Goal: Information Seeking & Learning: Learn about a topic

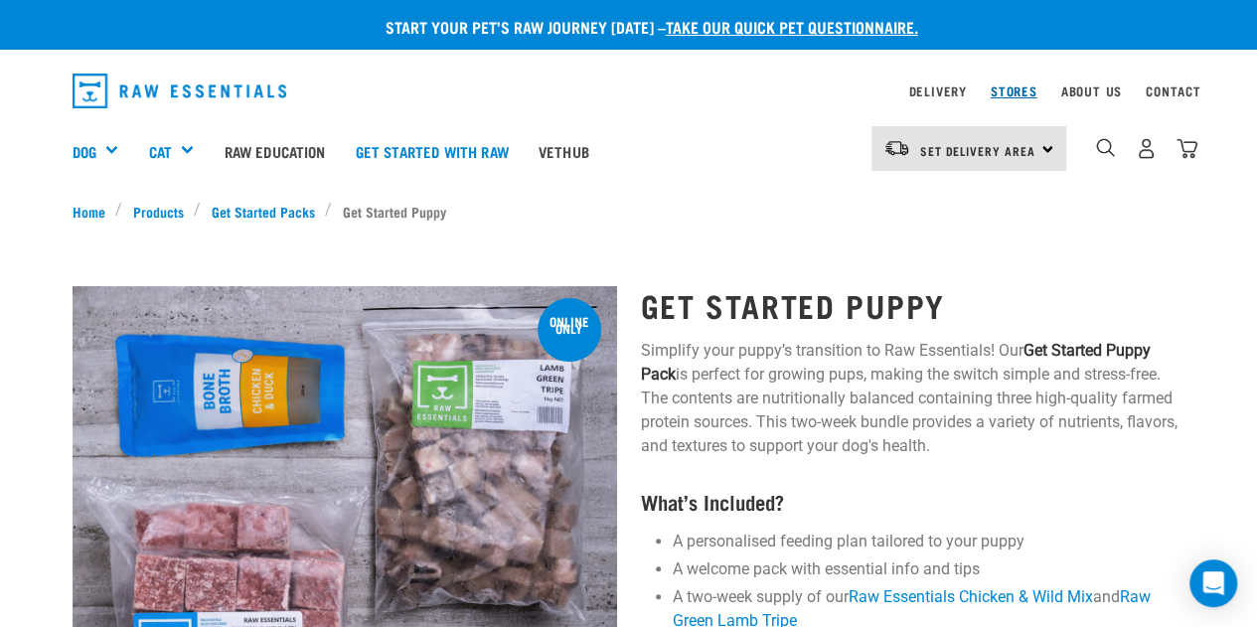
click at [1001, 88] on link "Stores" at bounding box center [1013, 90] width 47 height 7
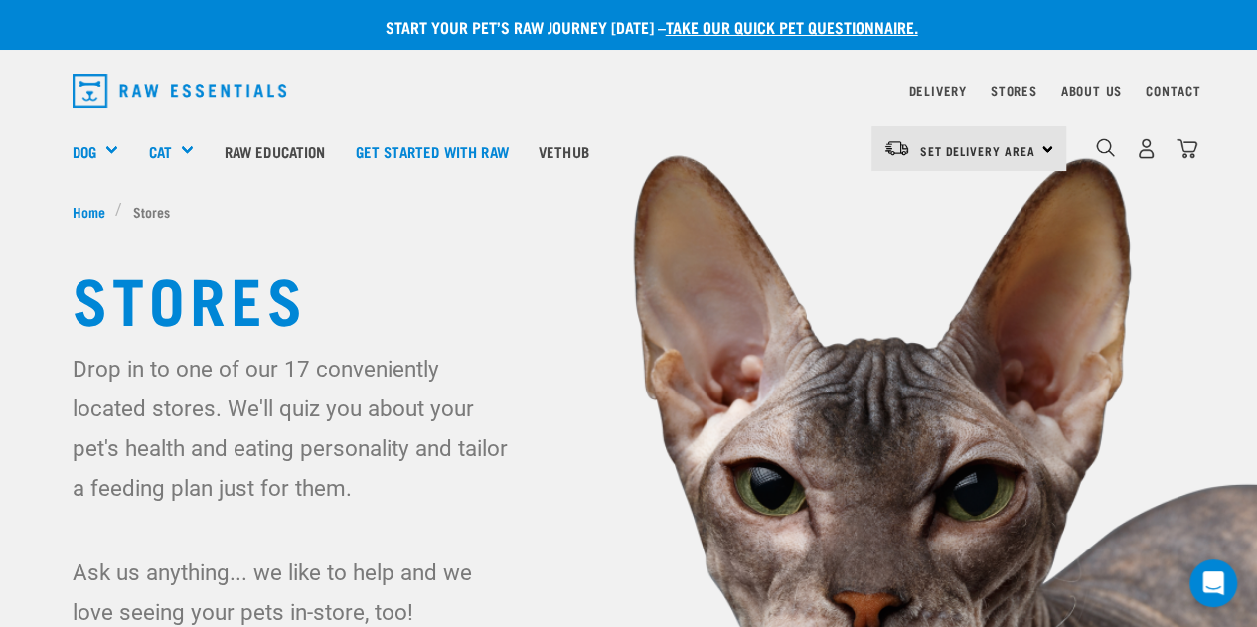
click at [138, 210] on li "Stores" at bounding box center [147, 211] width 65 height 21
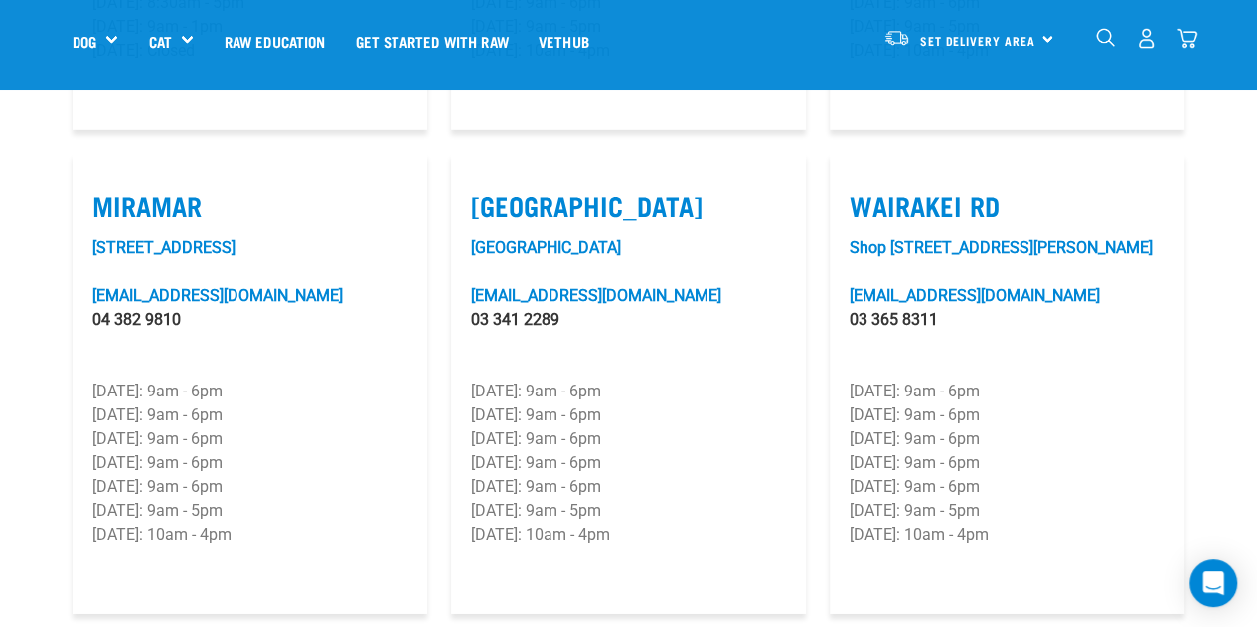
scroll to position [2989, 0]
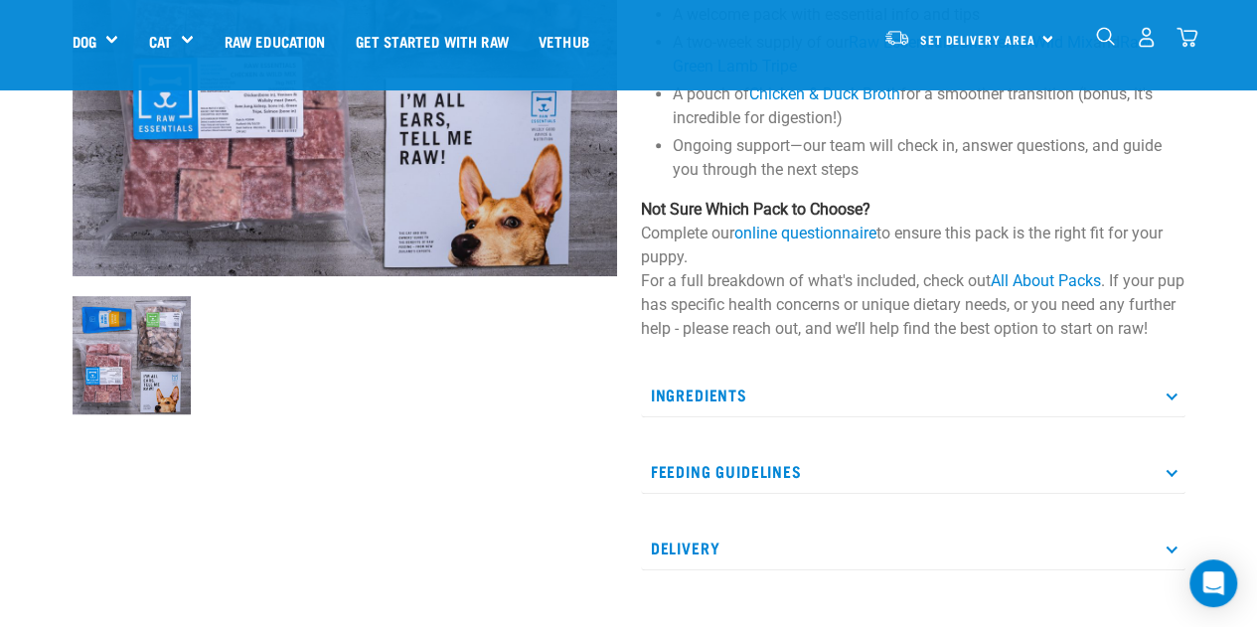
scroll to position [416, 0]
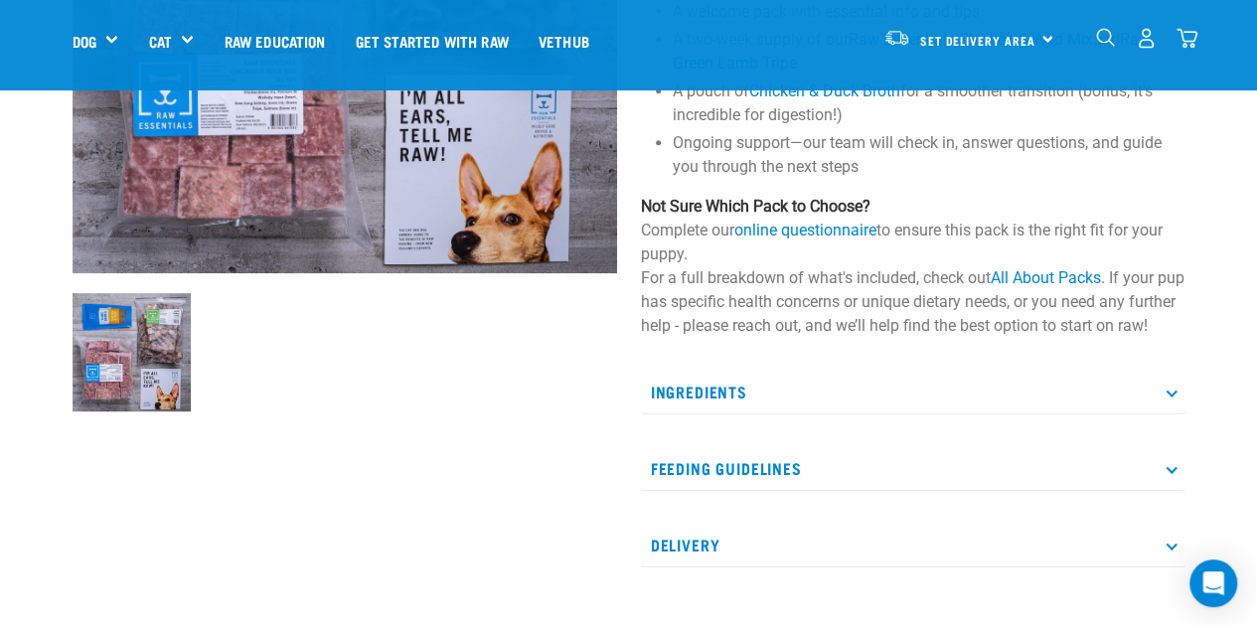
click at [1175, 491] on p "Feeding Guidelines" at bounding box center [913, 468] width 544 height 45
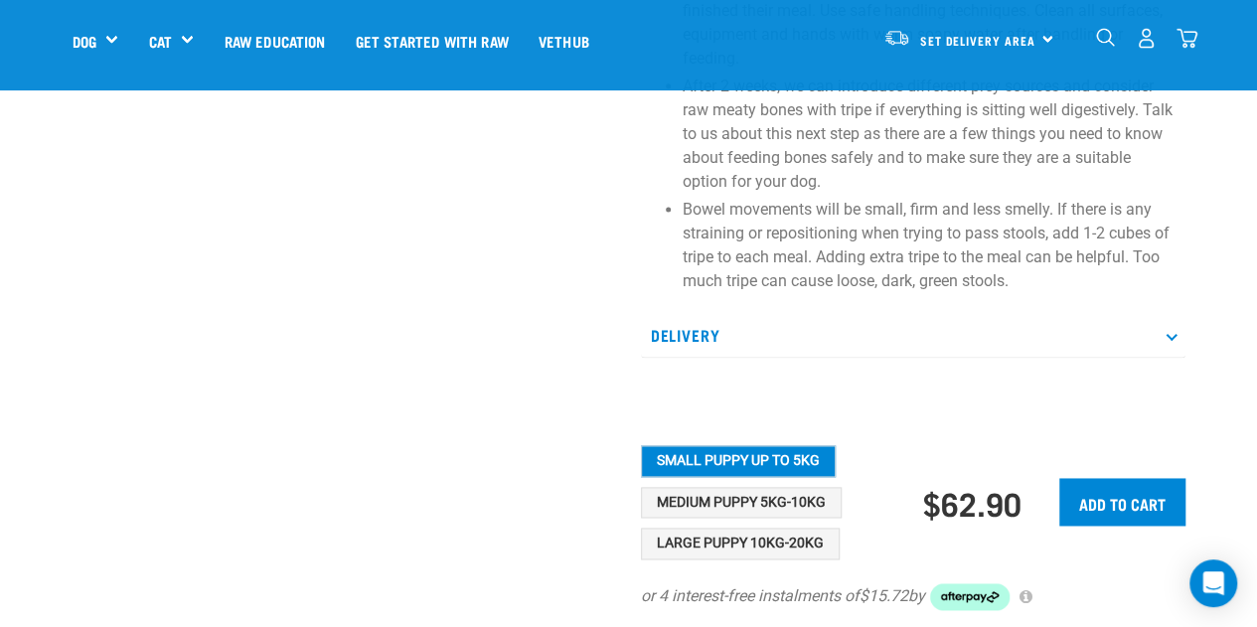
scroll to position [1238, 0]
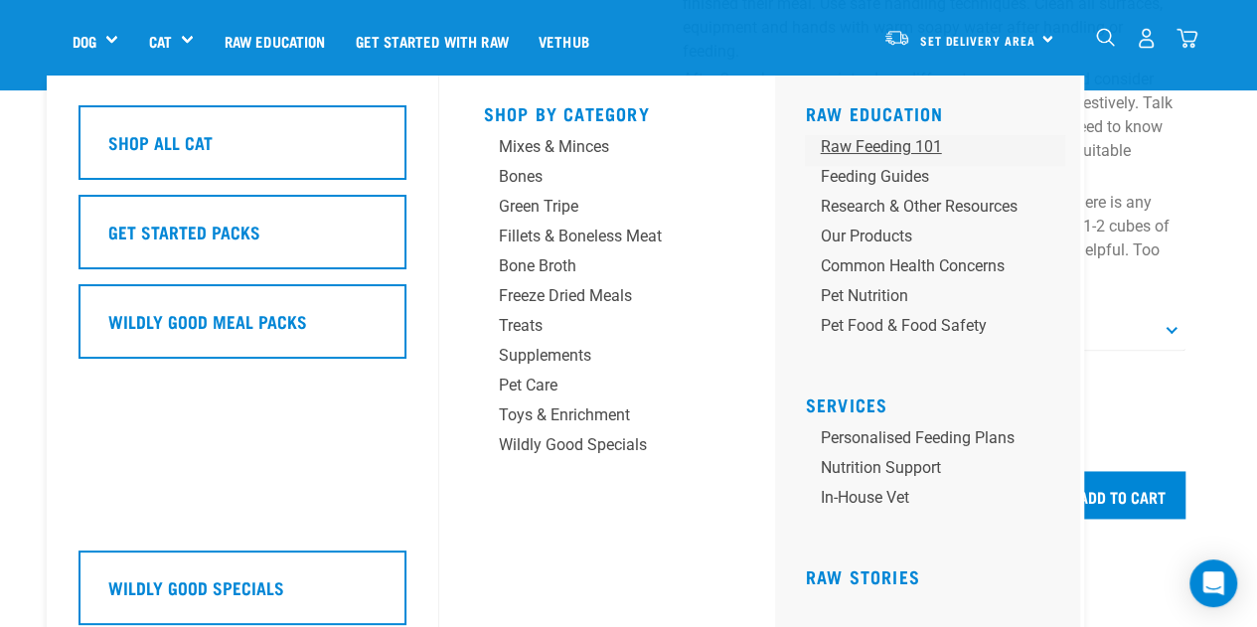
click at [843, 144] on div "Raw Feeding 101" at bounding box center [917, 147] width 197 height 24
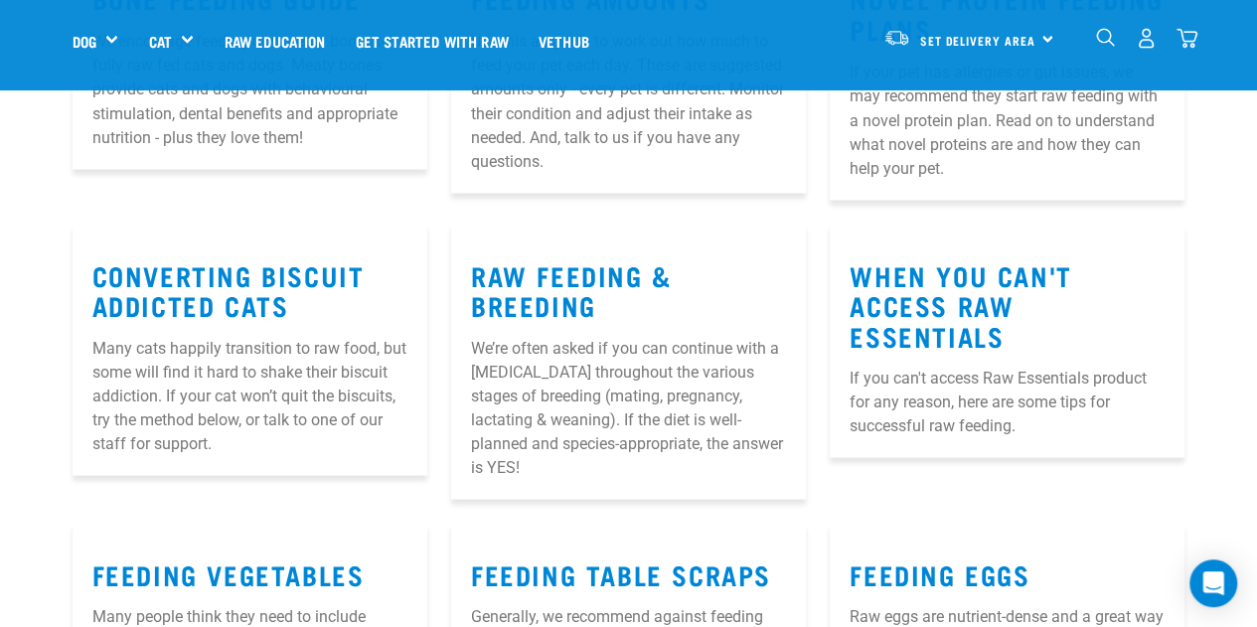
scroll to position [1772, 0]
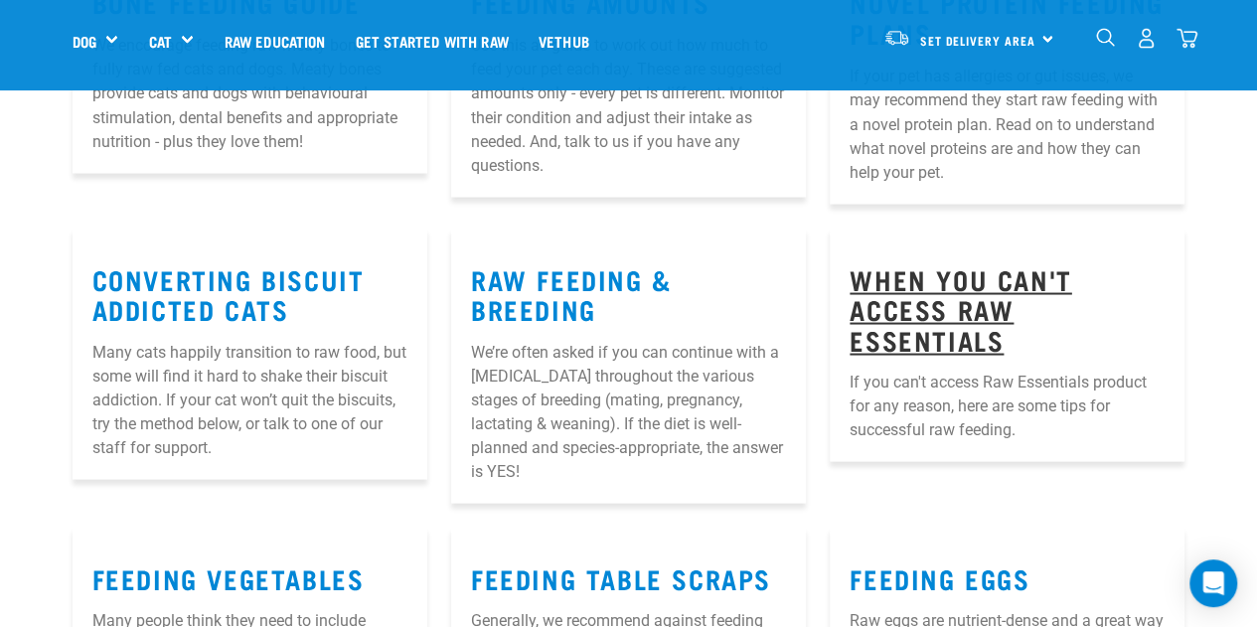
click at [945, 270] on link "When You Can't Access Raw Essentials" at bounding box center [960, 307] width 222 height 75
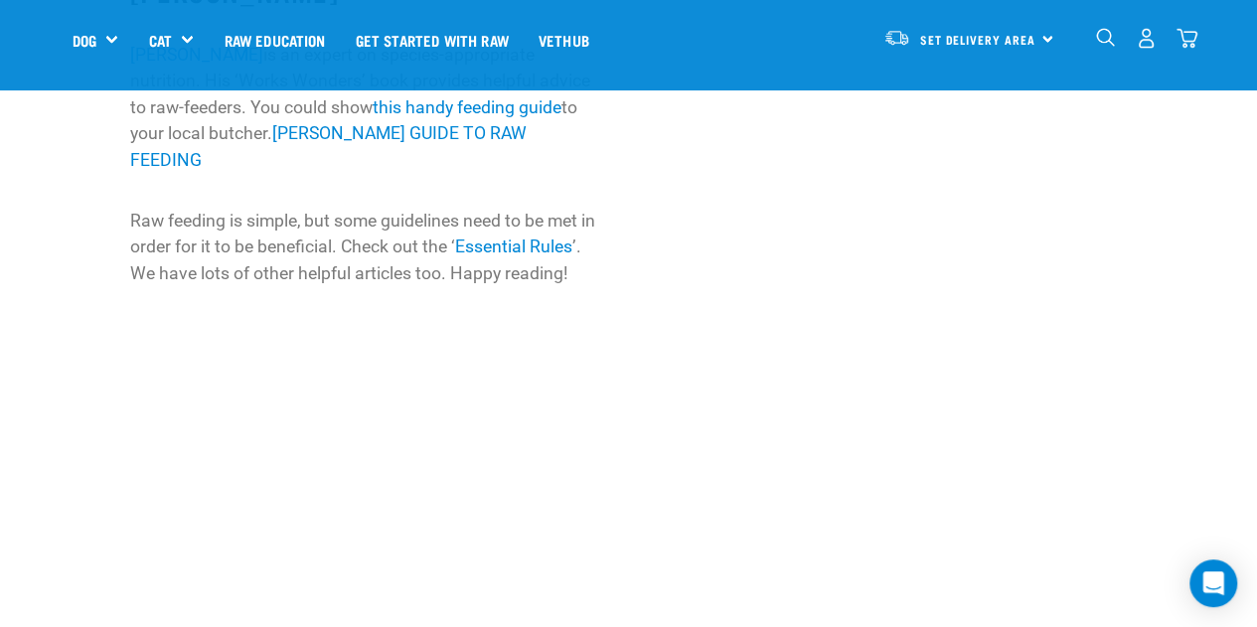
scroll to position [1311, 0]
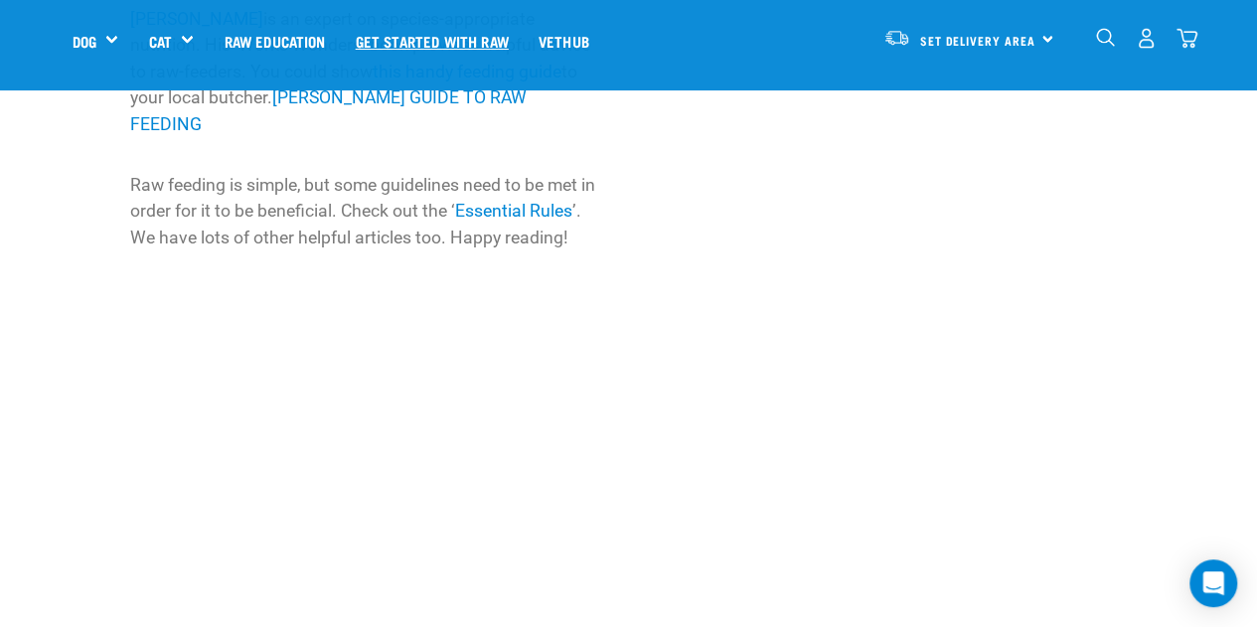
click at [435, 39] on link "Get started with Raw" at bounding box center [432, 40] width 183 height 79
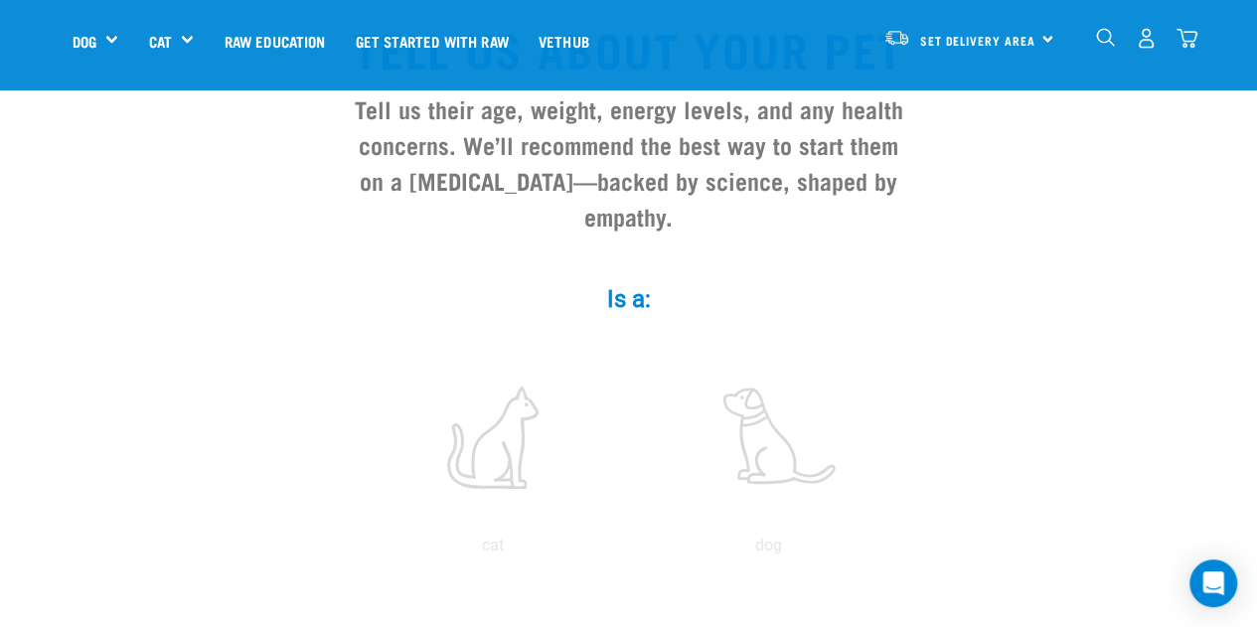
scroll to position [195, 0]
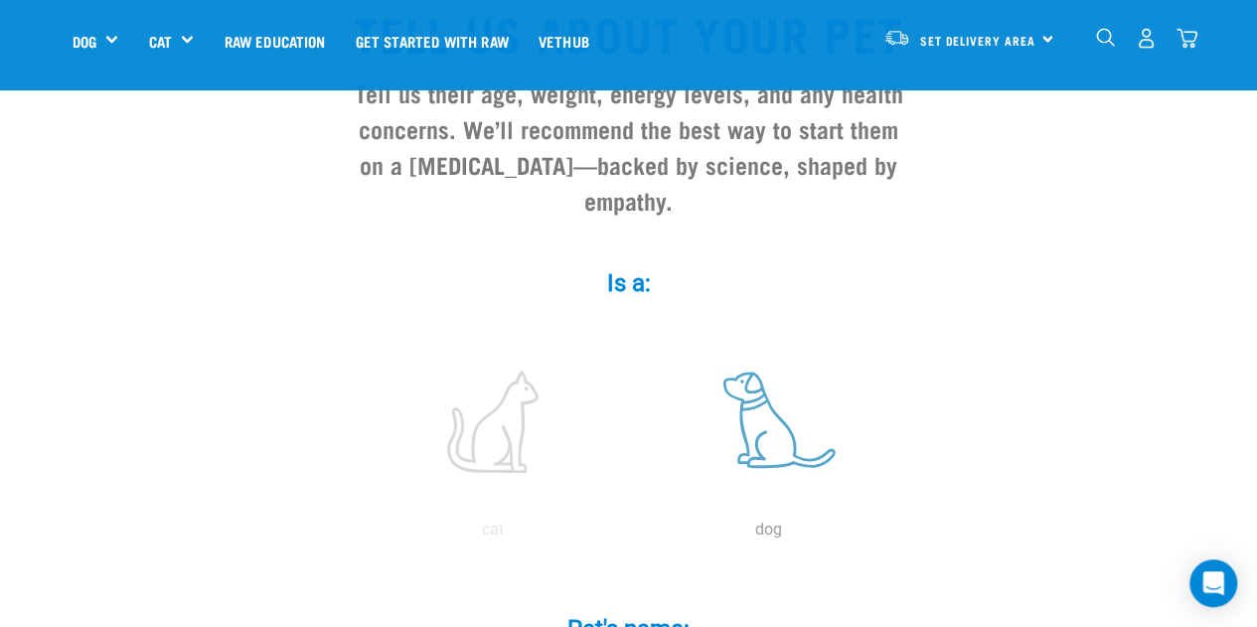
click at [783, 403] on label at bounding box center [769, 421] width 268 height 169
click at [631, 534] on input "radio" at bounding box center [631, 534] width 0 height 0
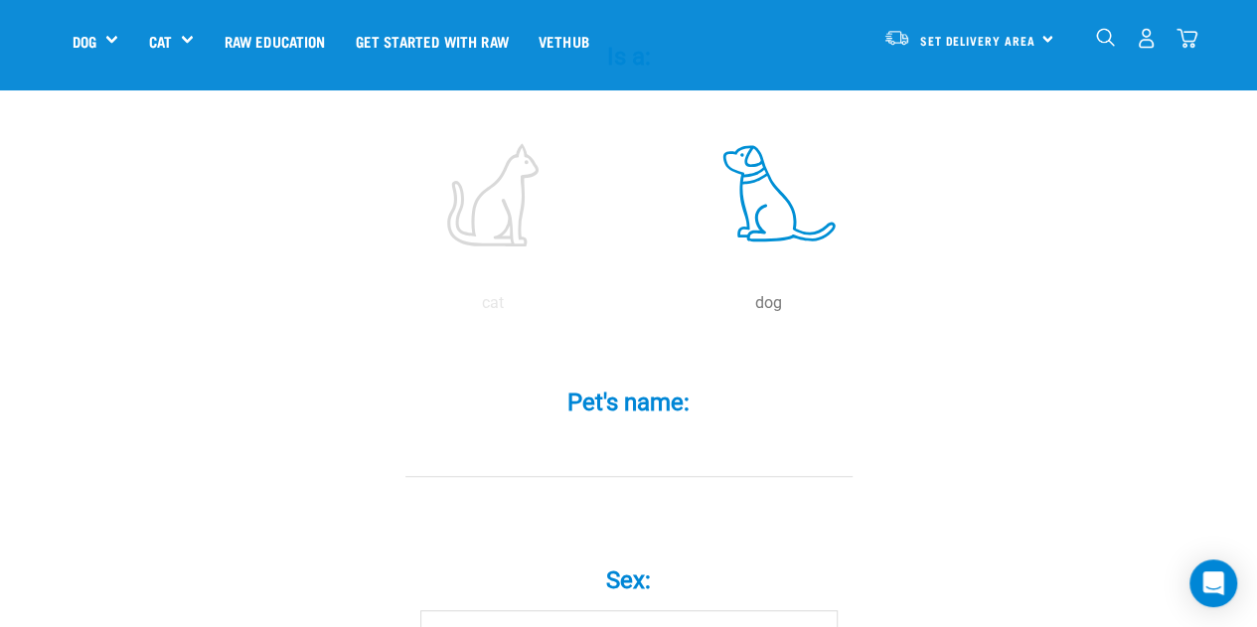
scroll to position [423, 0]
click at [574, 430] on input "Pet's name: *" at bounding box center [628, 452] width 447 height 45
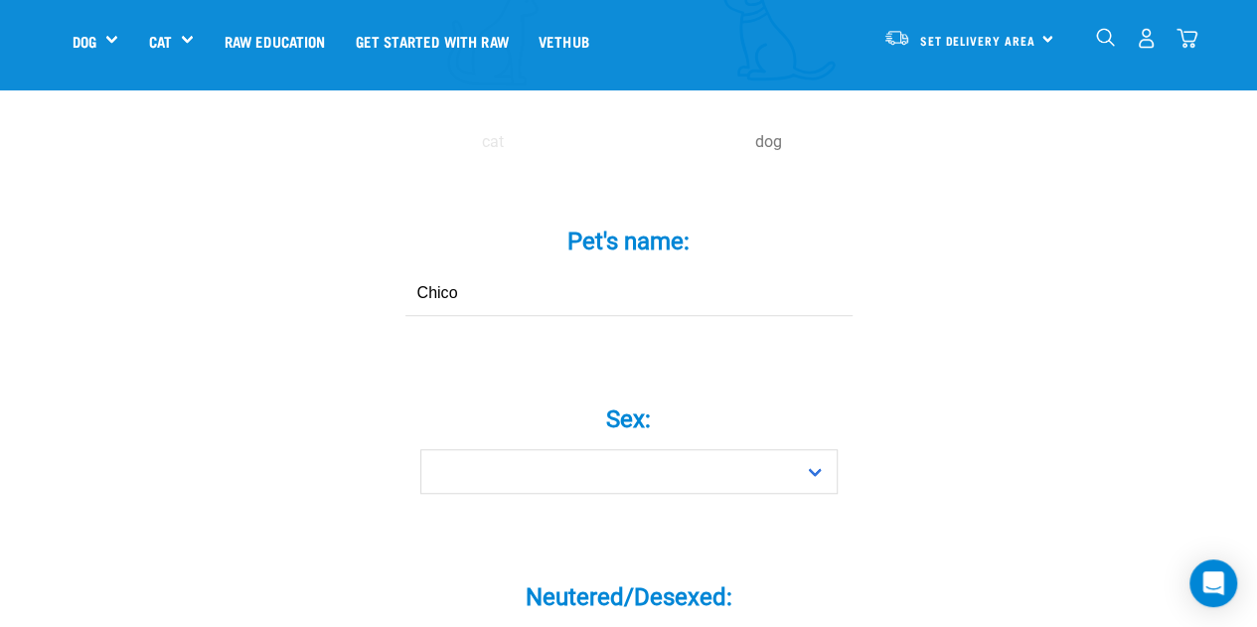
scroll to position [583, 0]
type input "Chico"
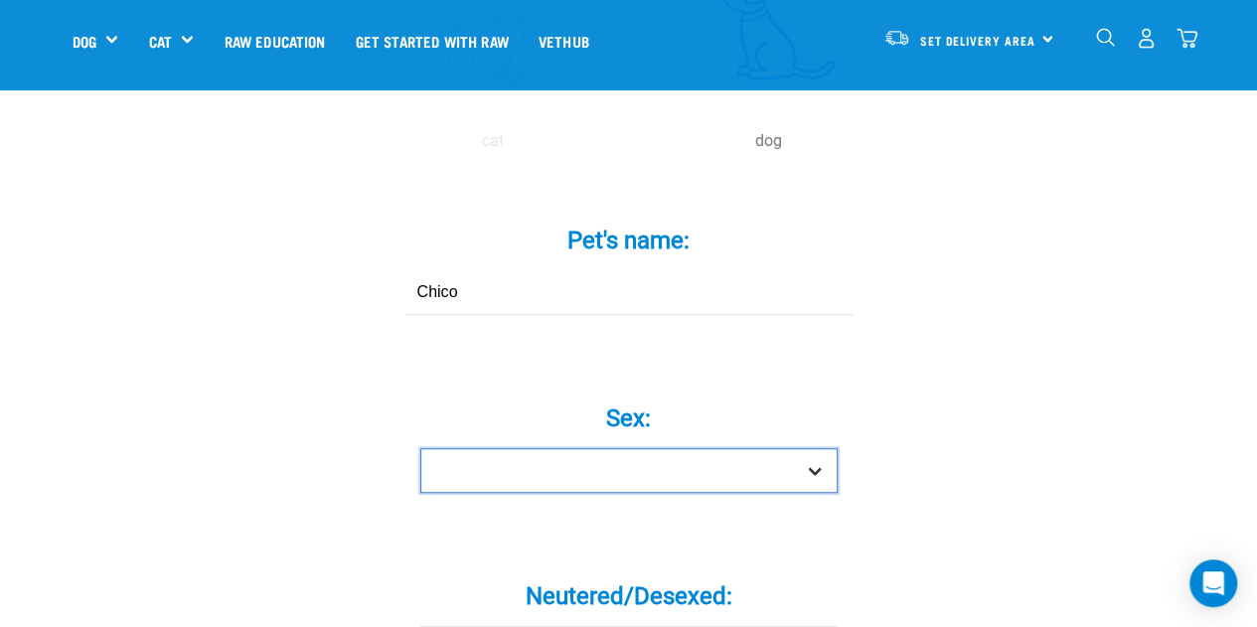
click at [459, 448] on select "Boy Girl" at bounding box center [628, 470] width 417 height 45
select select "boy"
click at [420, 448] on select "Boy Girl" at bounding box center [628, 470] width 417 height 45
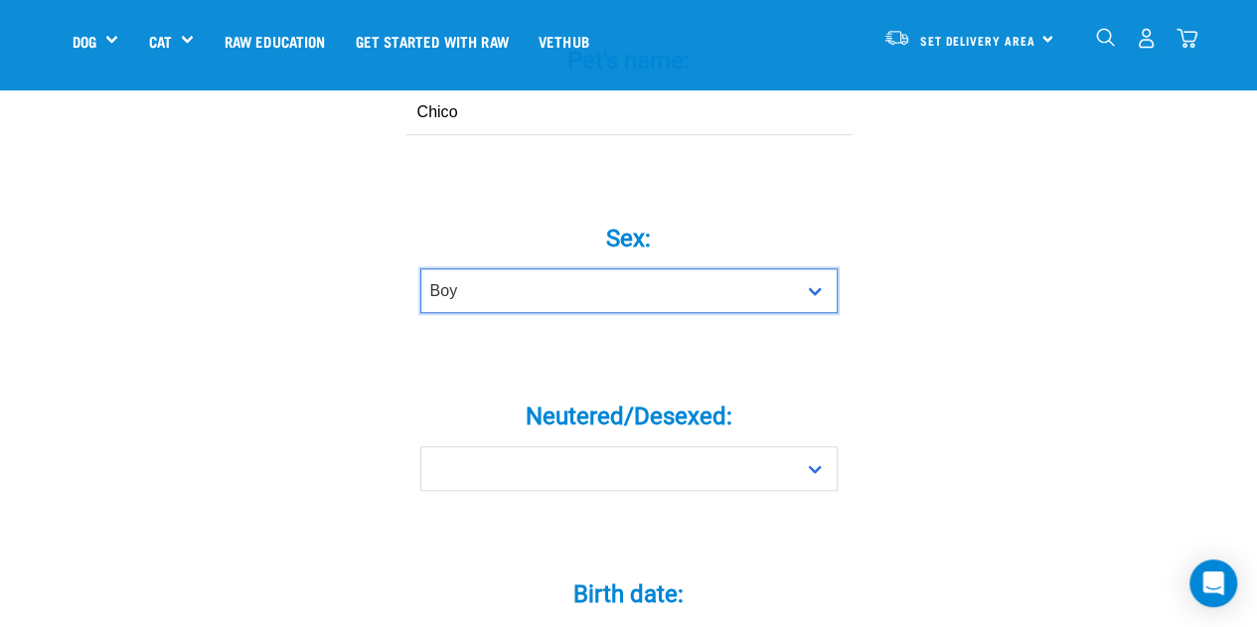
scroll to position [764, 0]
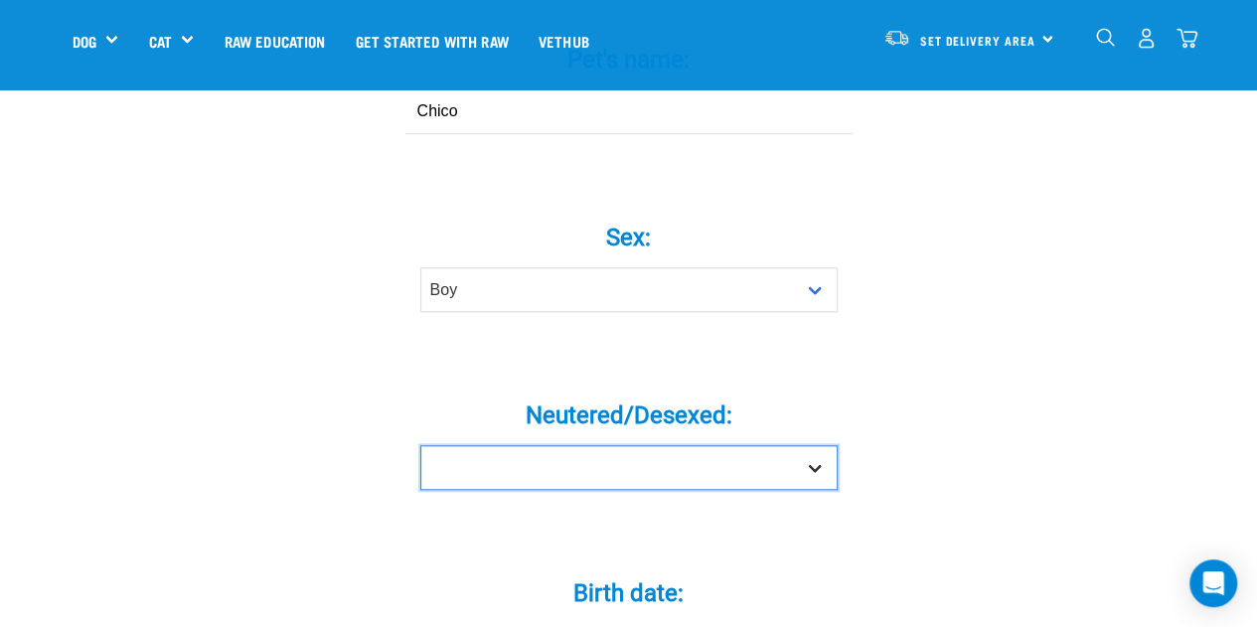
click at [815, 445] on select "Yes No" at bounding box center [628, 467] width 417 height 45
select select "no"
click at [420, 445] on select "Yes No" at bounding box center [628, 467] width 417 height 45
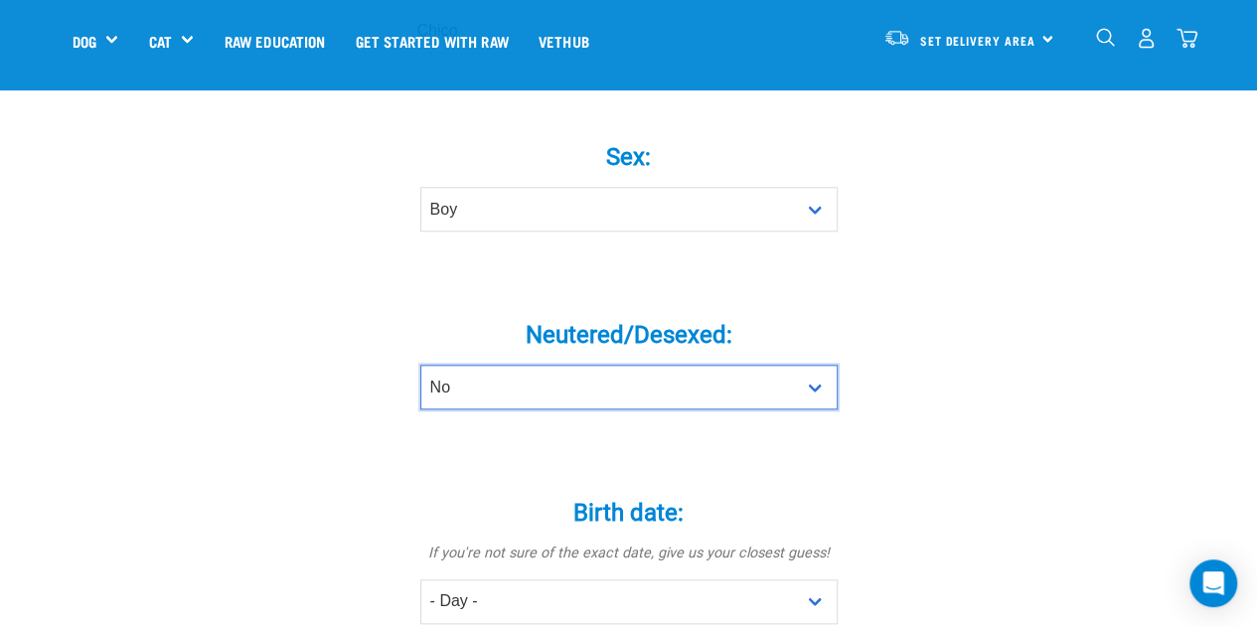
scroll to position [856, 0]
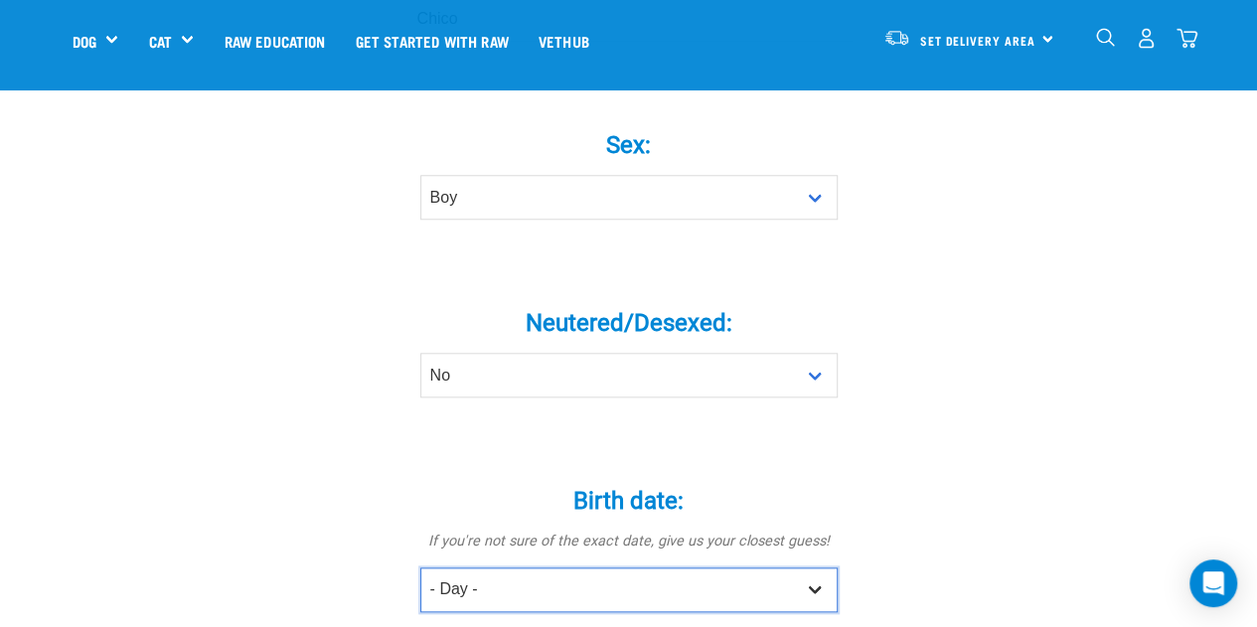
click at [816, 567] on select "- Day - 1 2 3 4 5 6 7 8 9 10 11 12 13 14 15 16 17 18 19 20 21 22 23 24 25 26 27" at bounding box center [628, 589] width 417 height 45
select select "9"
click at [420, 567] on select "- Day - 1 2 3 4 5 6 7 8 9 10 11 12 13 14 15 16 17 18 19 20 21 22 23 24 25 26 27" at bounding box center [628, 589] width 417 height 45
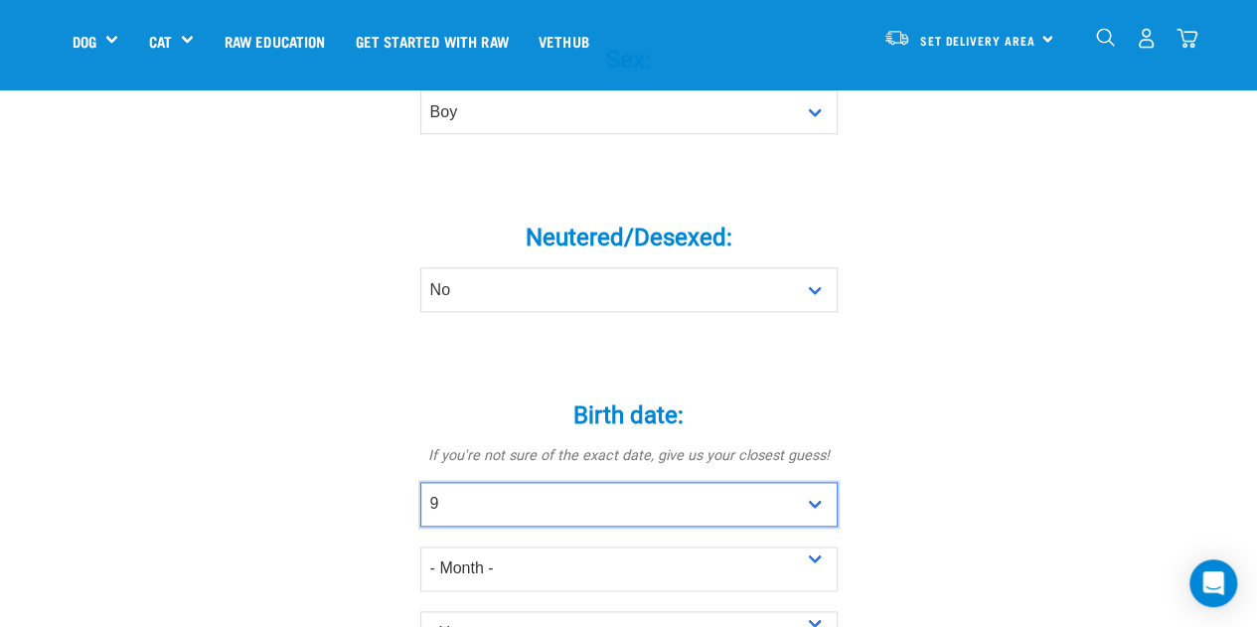
scroll to position [943, 0]
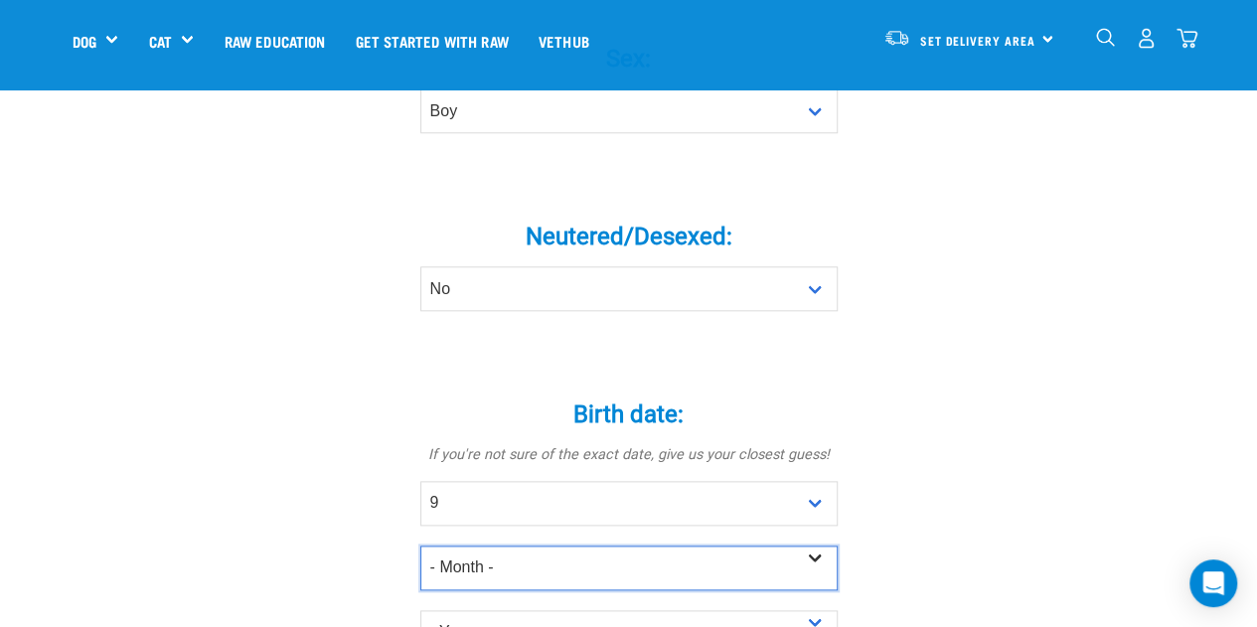
click at [815, 545] on select "- Month - January February March April May June July August September October N…" at bounding box center [628, 567] width 417 height 45
select select "August"
click at [420, 545] on select "- Month - January February March April May June July August September October N…" at bounding box center [628, 567] width 417 height 45
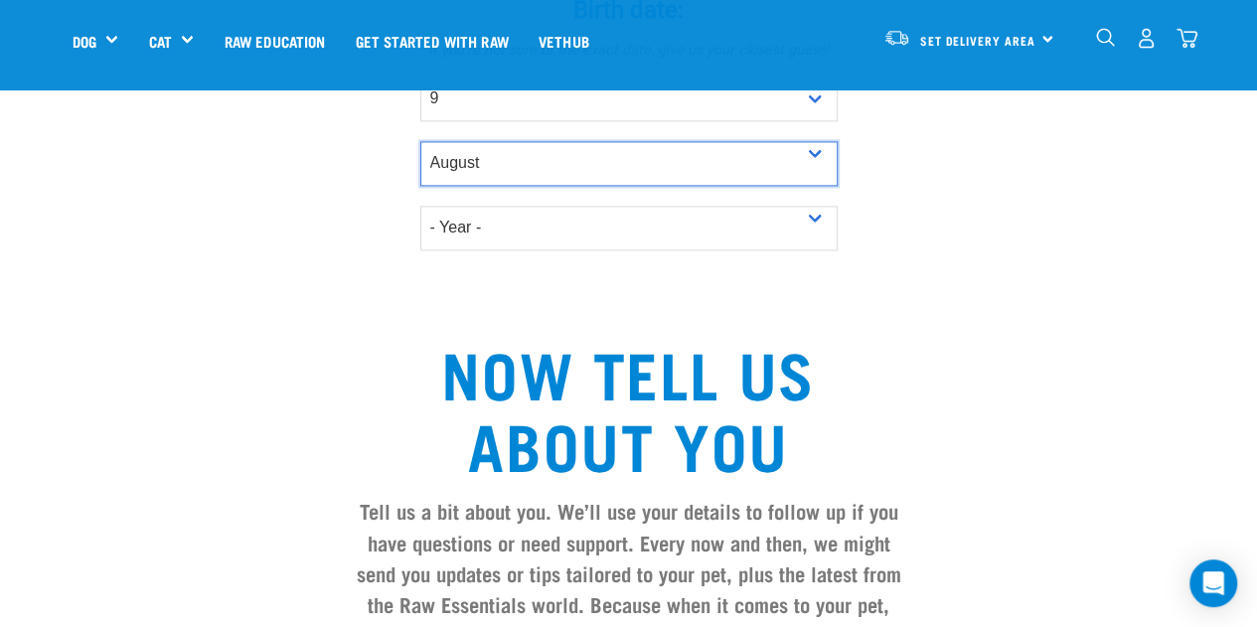
scroll to position [1351, 0]
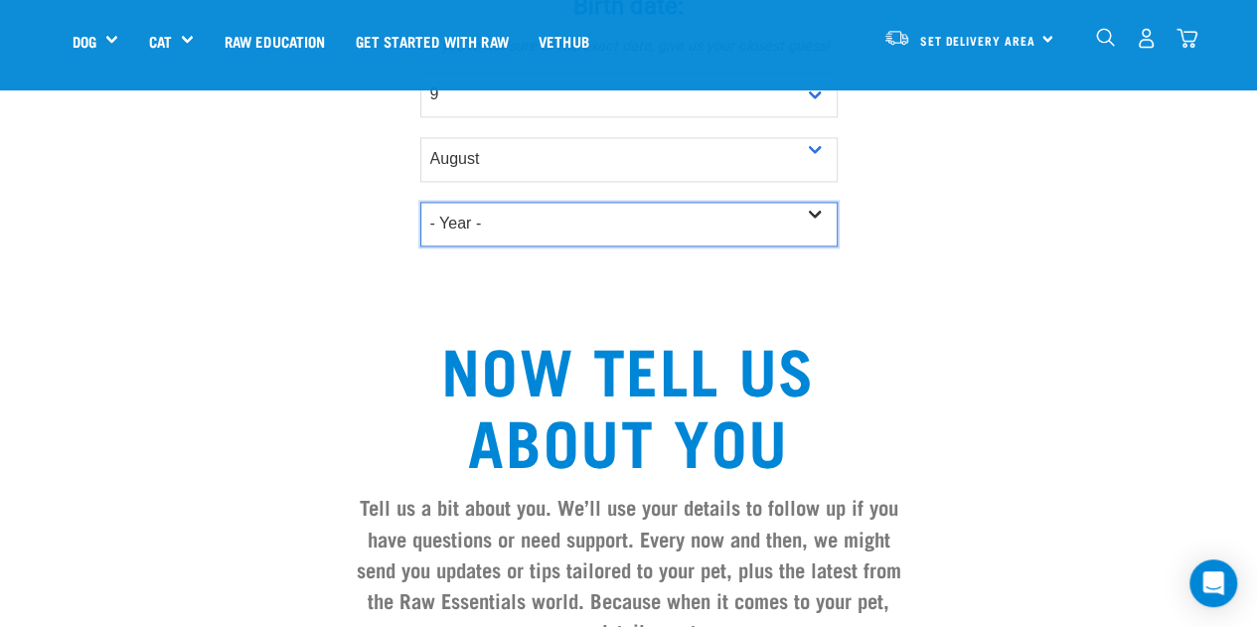
click at [822, 202] on select "- Year - 2025 2024 2023 2022 2021 2020 2019 2018 2017 2016 2015 2014 2013 2012" at bounding box center [628, 224] width 417 height 45
select select "2025"
click at [420, 202] on select "- Year - 2025 2024 2023 2022 2021 2020 2019 2018 2017 2016 2015 2014 2013 2012" at bounding box center [628, 224] width 417 height 45
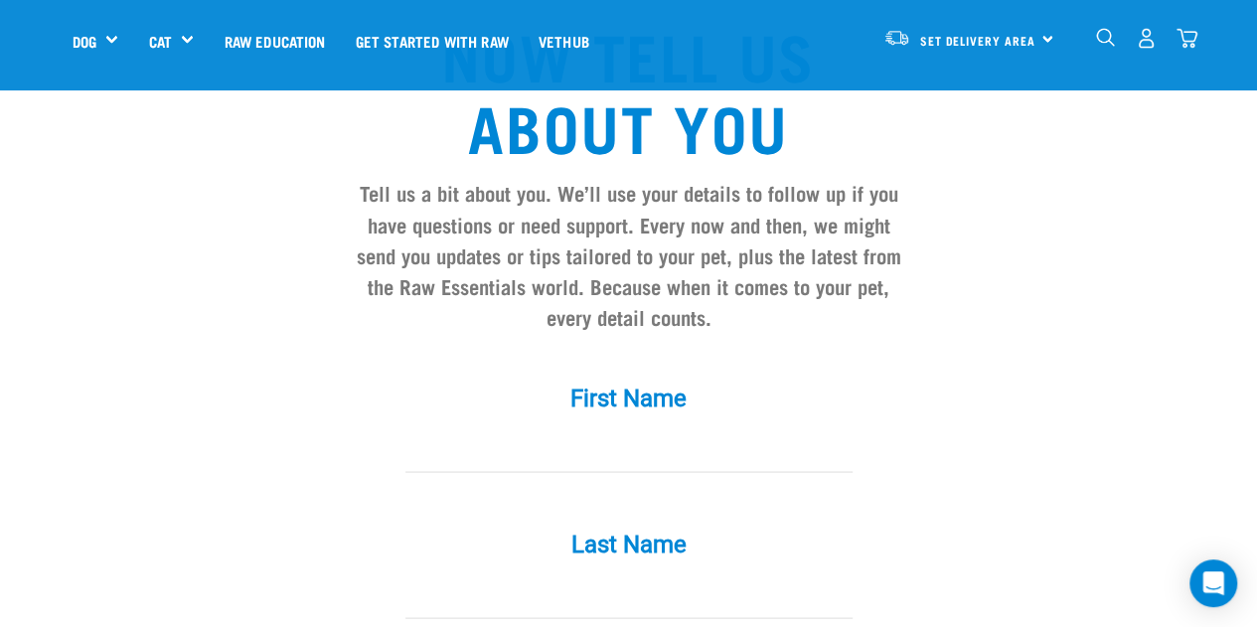
scroll to position [1667, 0]
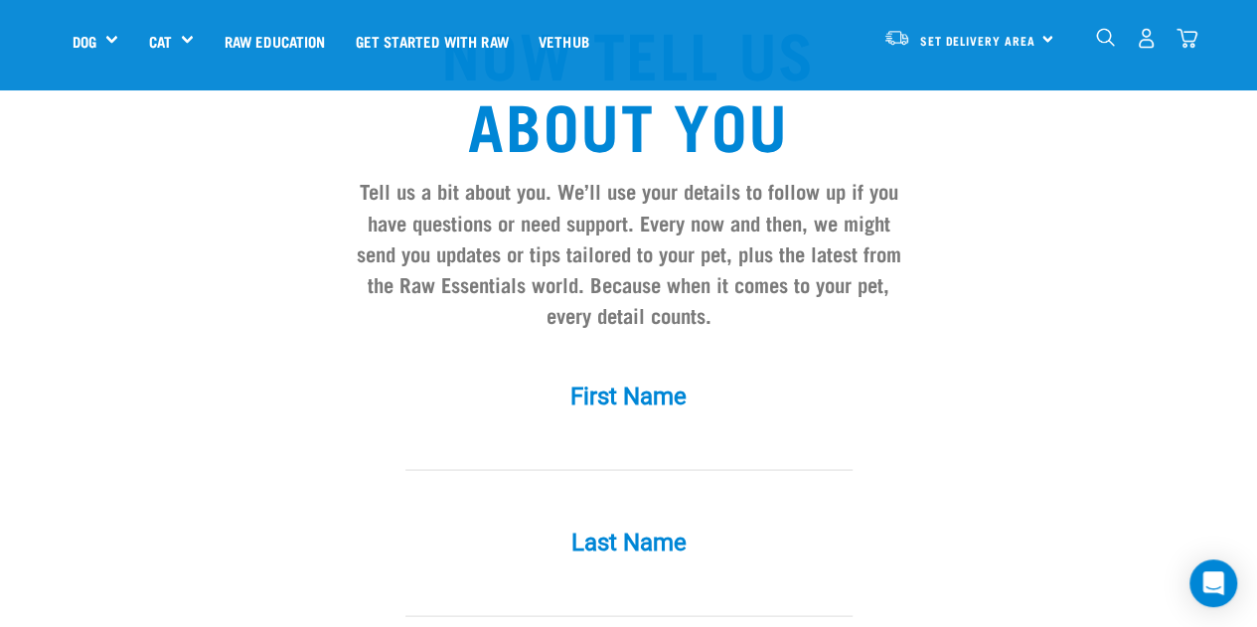
click at [503, 380] on div "First Name *" at bounding box center [629, 412] width 596 height 116
click at [461, 425] on input "First Name *" at bounding box center [628, 447] width 447 height 45
type input "Romy"
type input "Gartner"
type input "romy@classicboats.co.nz"
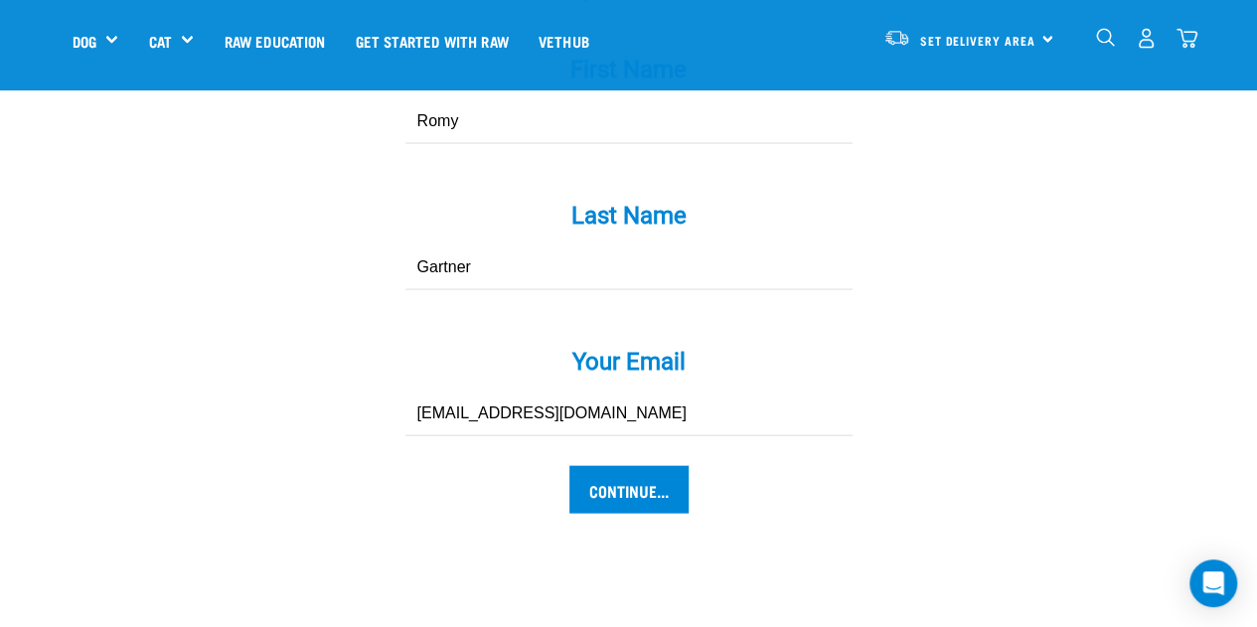
scroll to position [1994, 0]
click at [615, 465] on input "Continue..." at bounding box center [628, 489] width 119 height 48
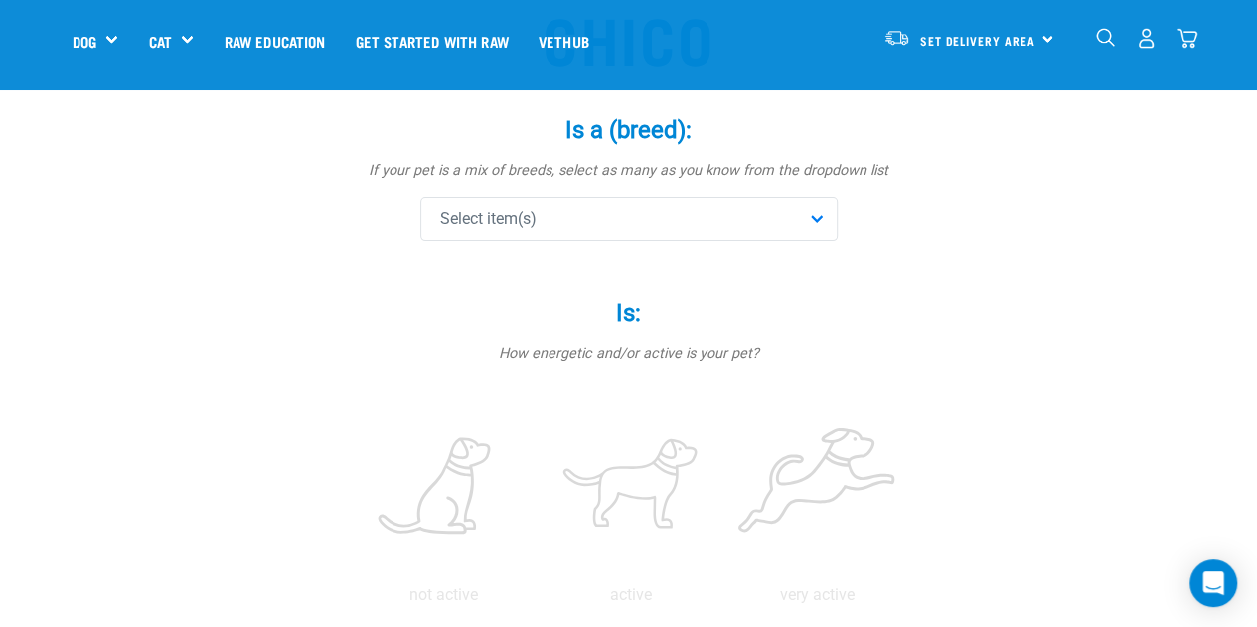
scroll to position [204, 0]
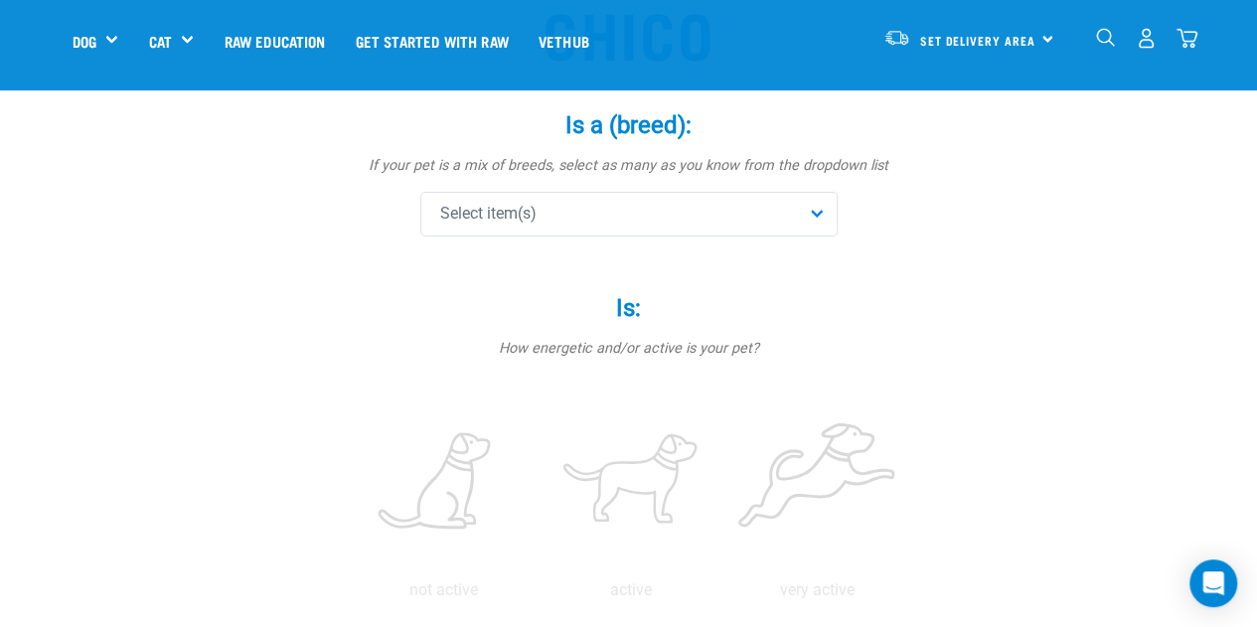
click at [815, 212] on div "Select item(s)" at bounding box center [628, 214] width 417 height 45
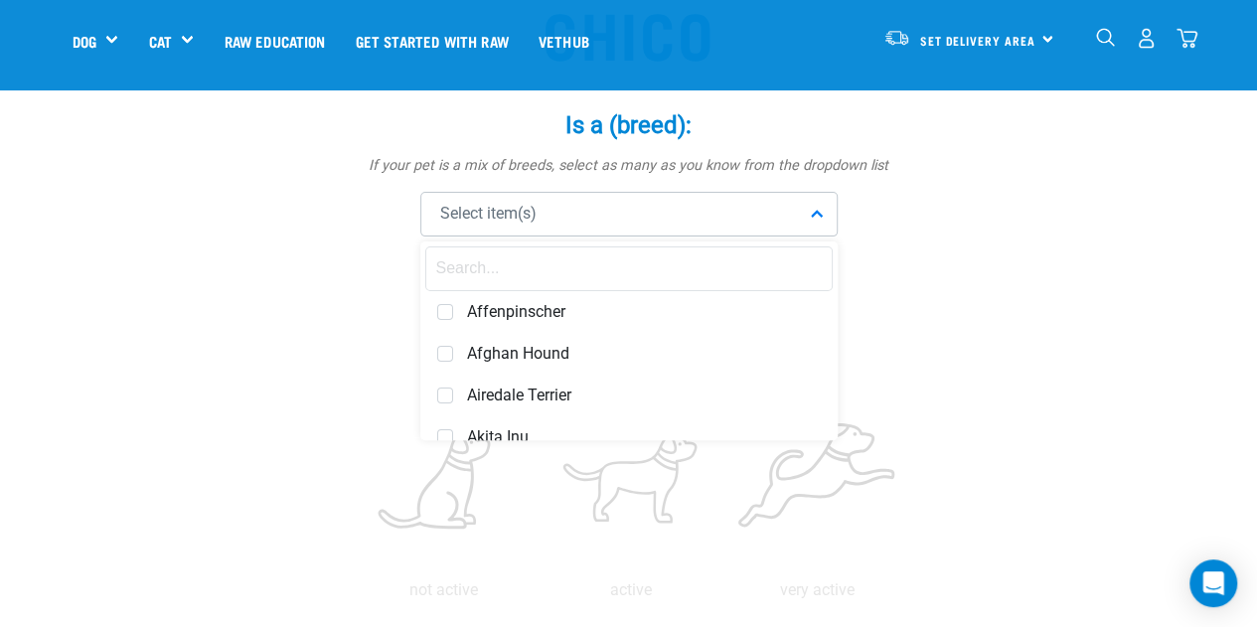
click at [456, 266] on input "text" at bounding box center [628, 268] width 407 height 45
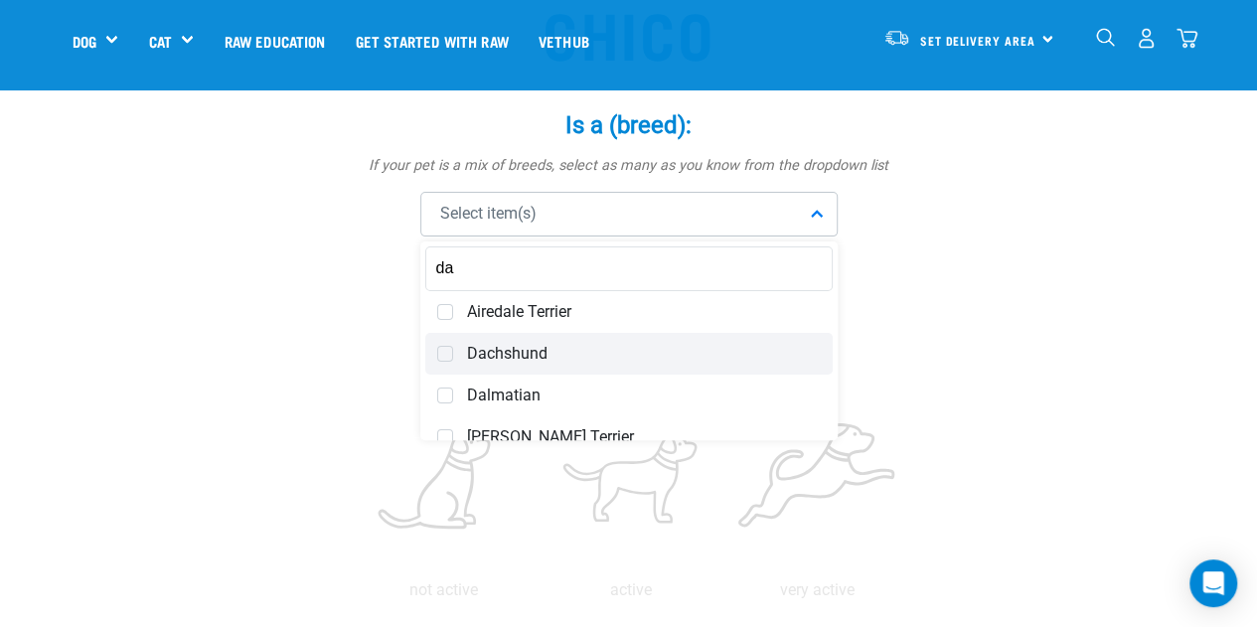
type input "da"
click at [498, 349] on span "Dachshund" at bounding box center [644, 354] width 354 height 20
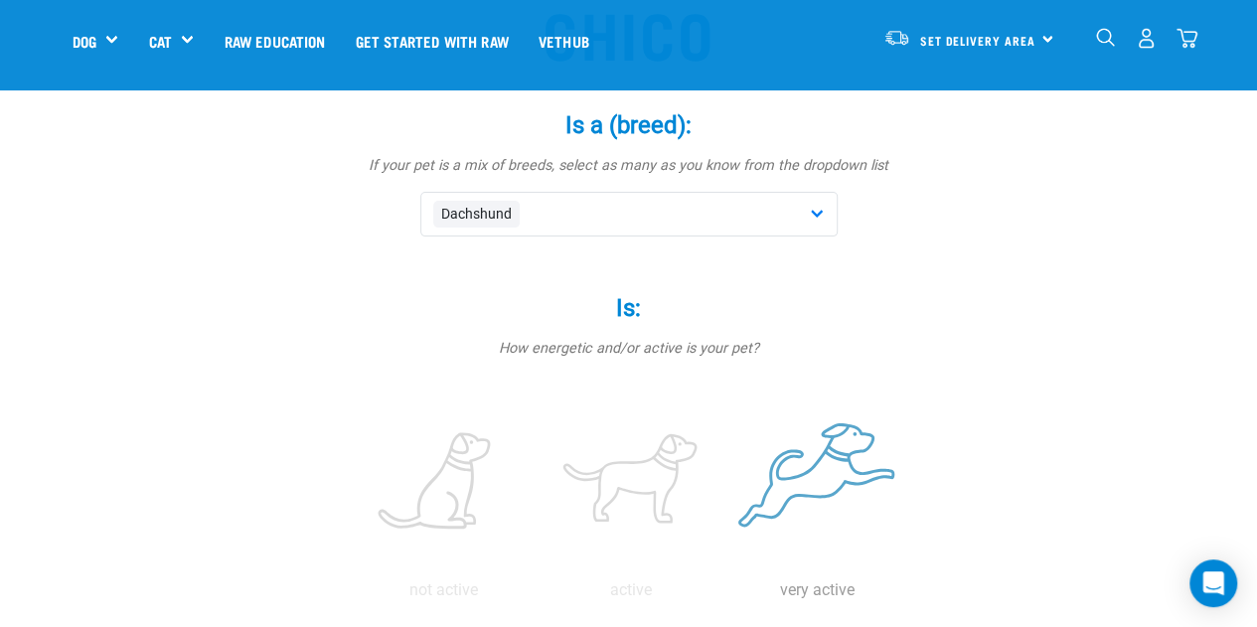
click at [797, 492] on label at bounding box center [817, 481] width 179 height 169
click at [724, 595] on input "radio" at bounding box center [724, 595] width 0 height 0
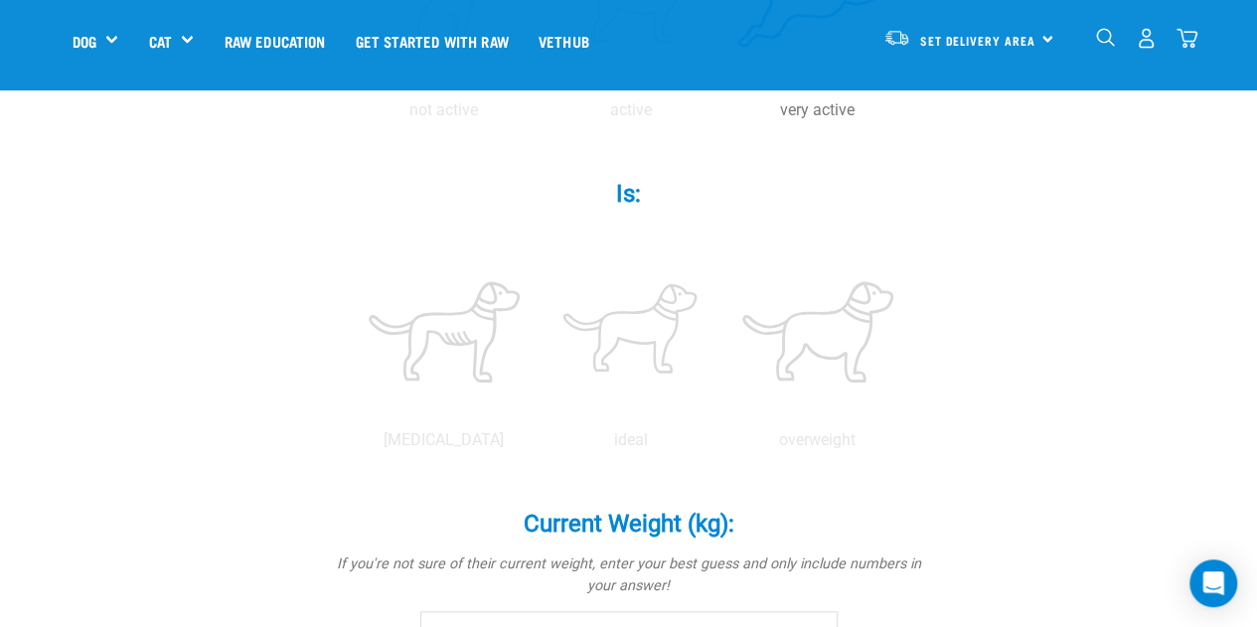
scroll to position [684, 0]
click at [641, 339] on label at bounding box center [630, 330] width 179 height 169
click at [537, 444] on input "radio" at bounding box center [537, 444] width 0 height 0
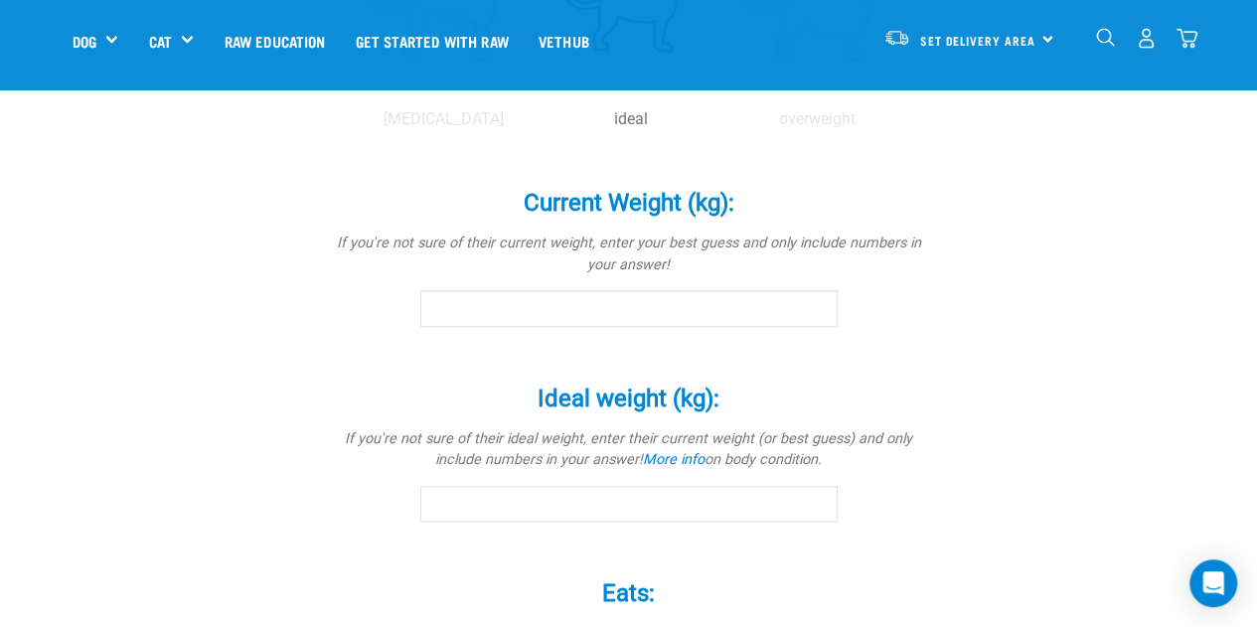
scroll to position [1017, 0]
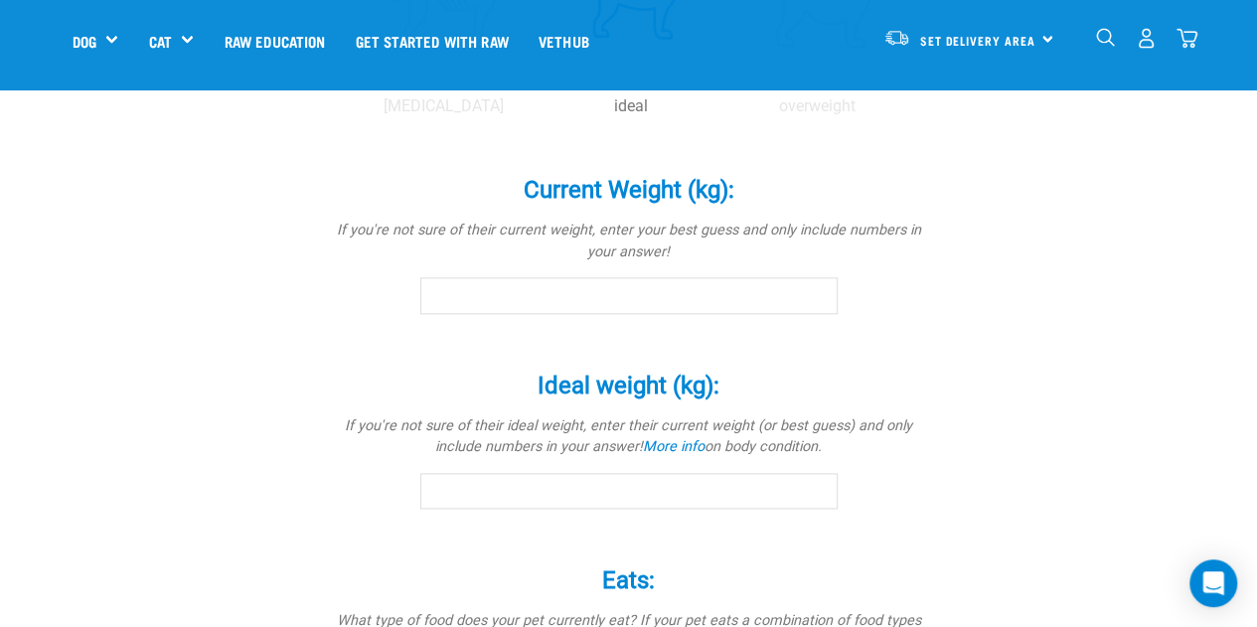
click at [472, 293] on input "Current Weight (kg): *" at bounding box center [628, 295] width 417 height 36
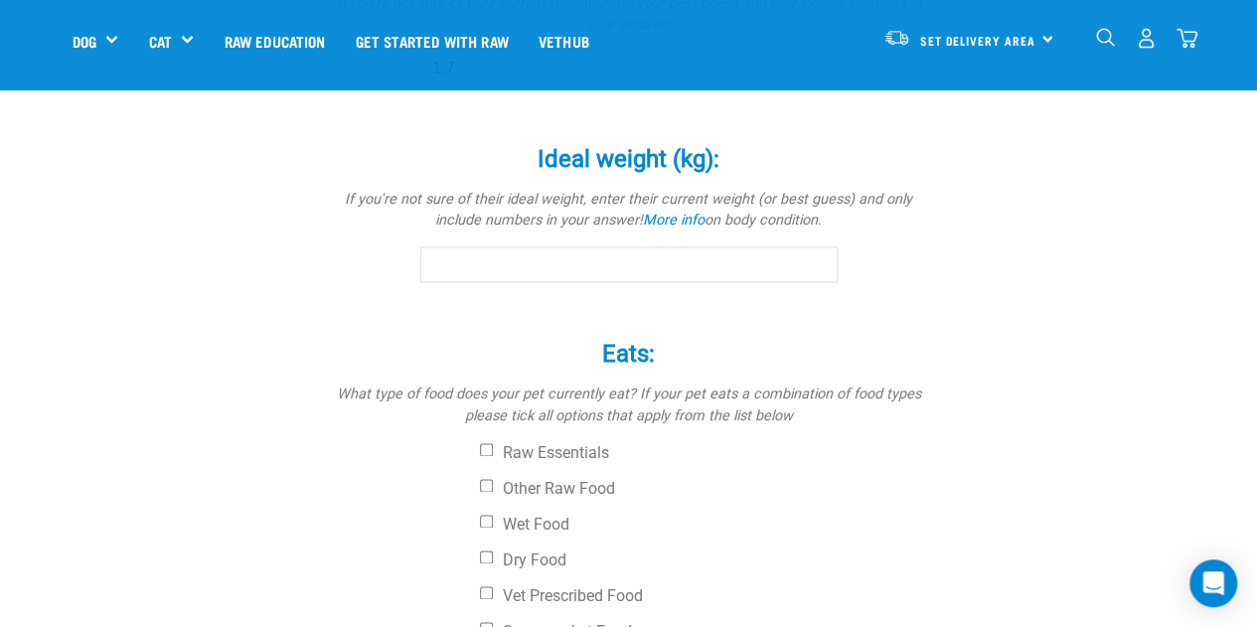
scroll to position [1250, 0]
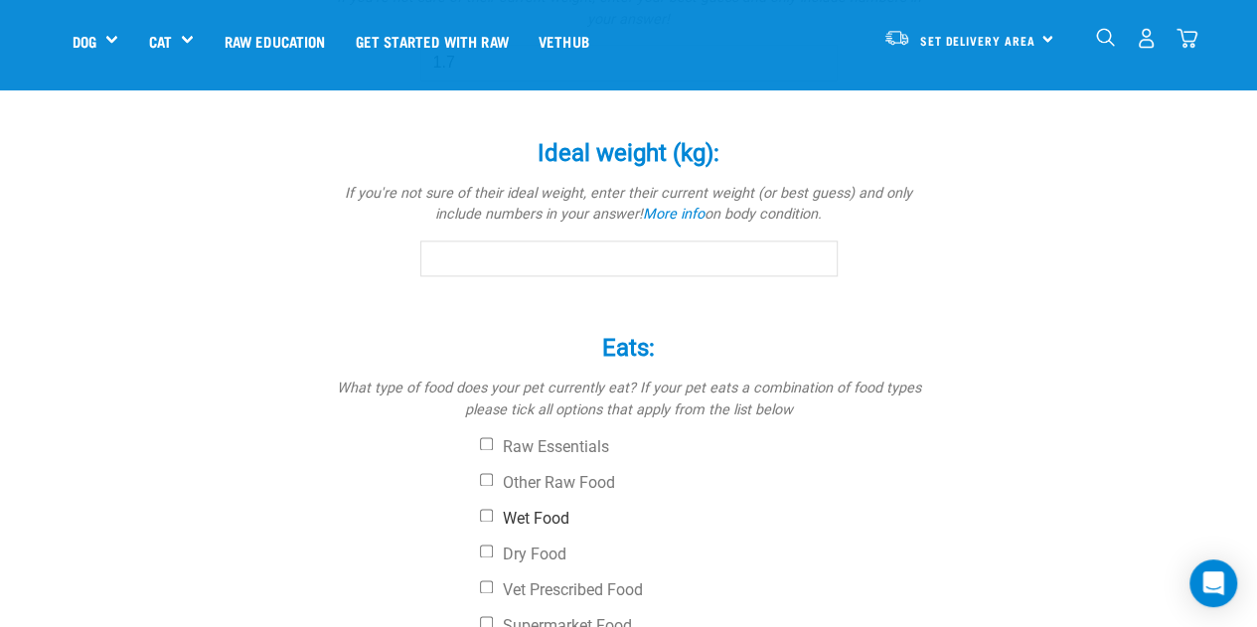
type input "1.7"
click at [485, 514] on input "Wet Food" at bounding box center [486, 515] width 13 height 13
checkbox input "true"
click at [486, 550] on input "Dry Food" at bounding box center [486, 550] width 13 height 13
checkbox input "true"
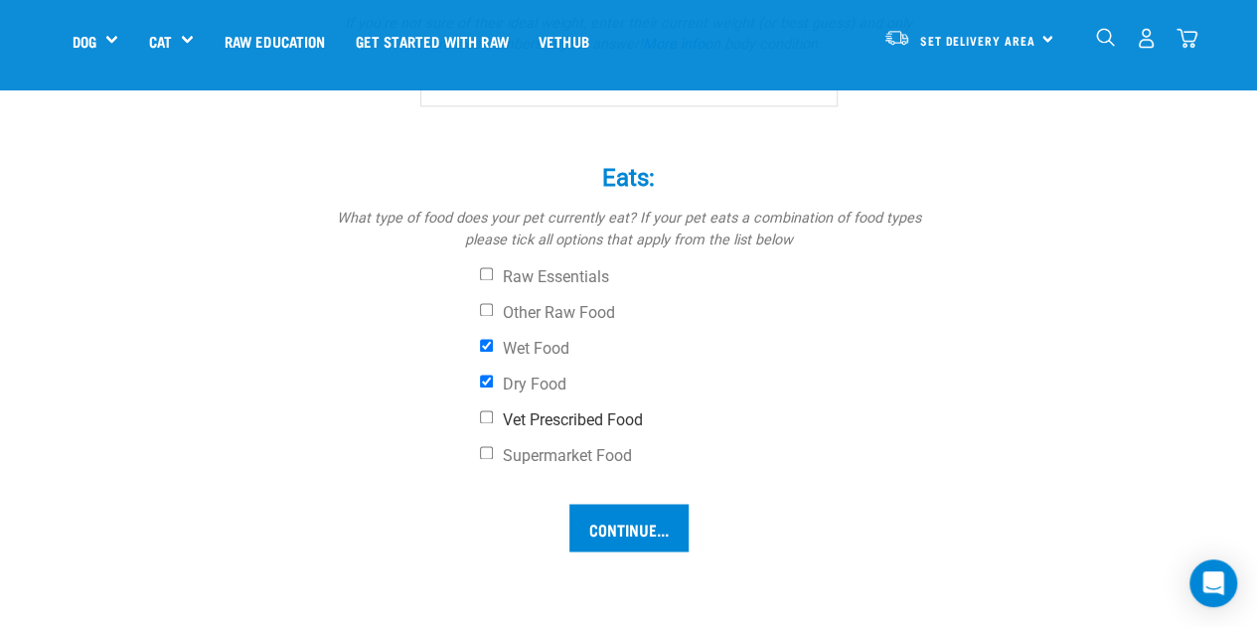
scroll to position [1424, 0]
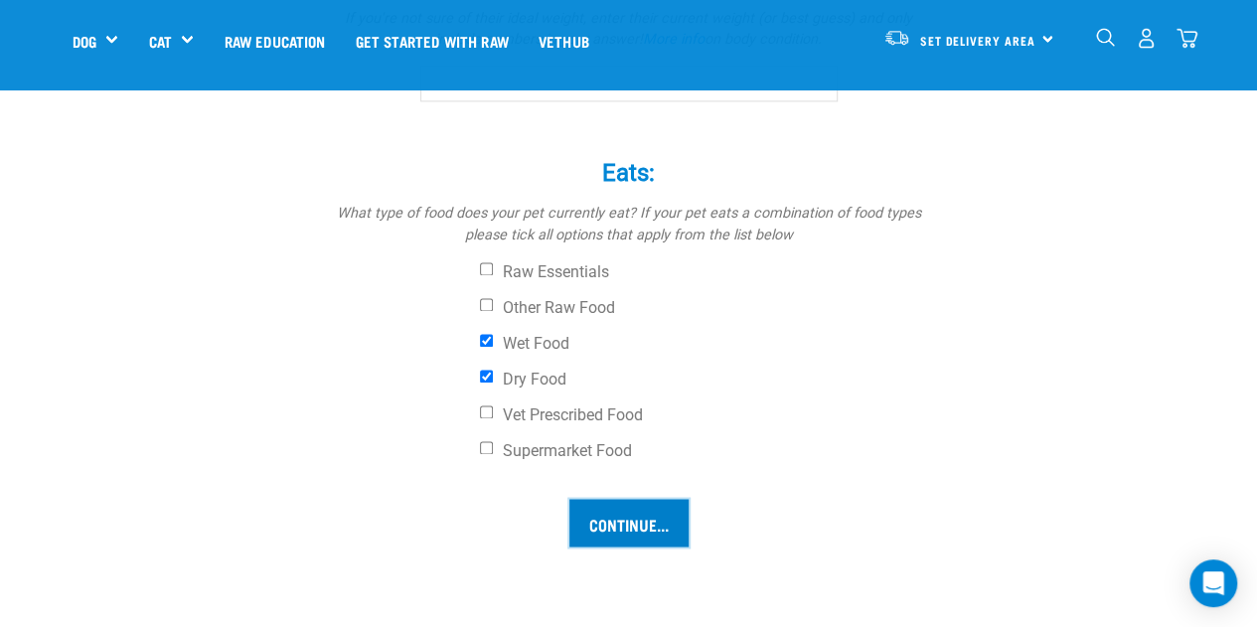
click at [628, 527] on input "Continue..." at bounding box center [628, 523] width 119 height 48
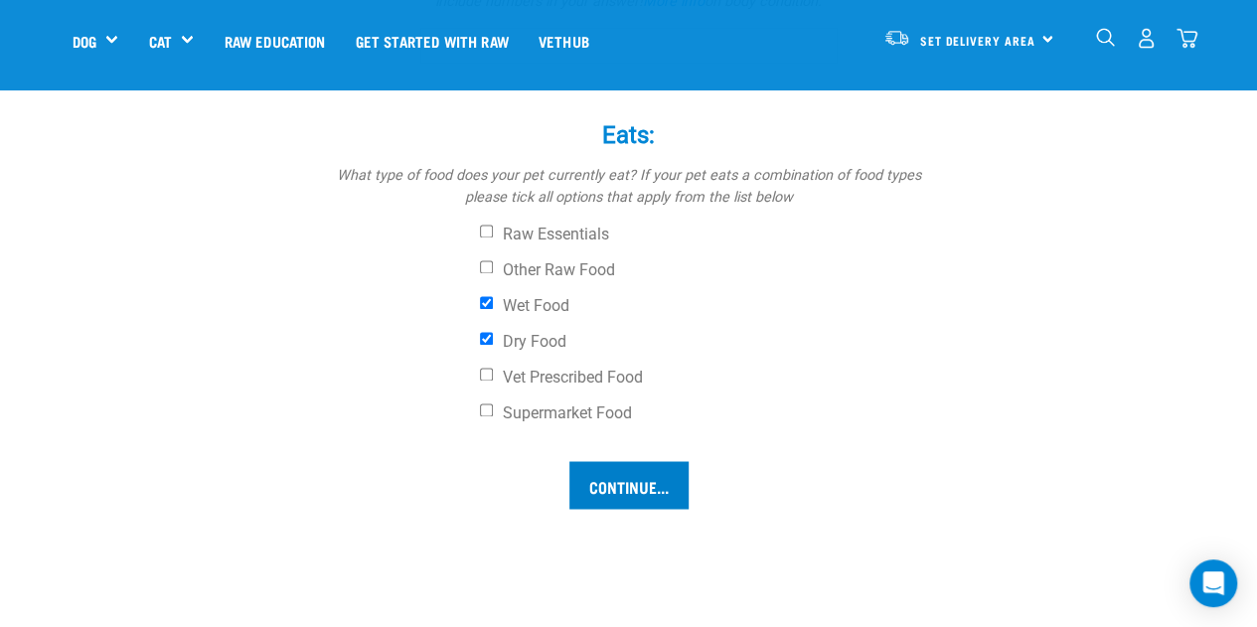
scroll to position [1469, 0]
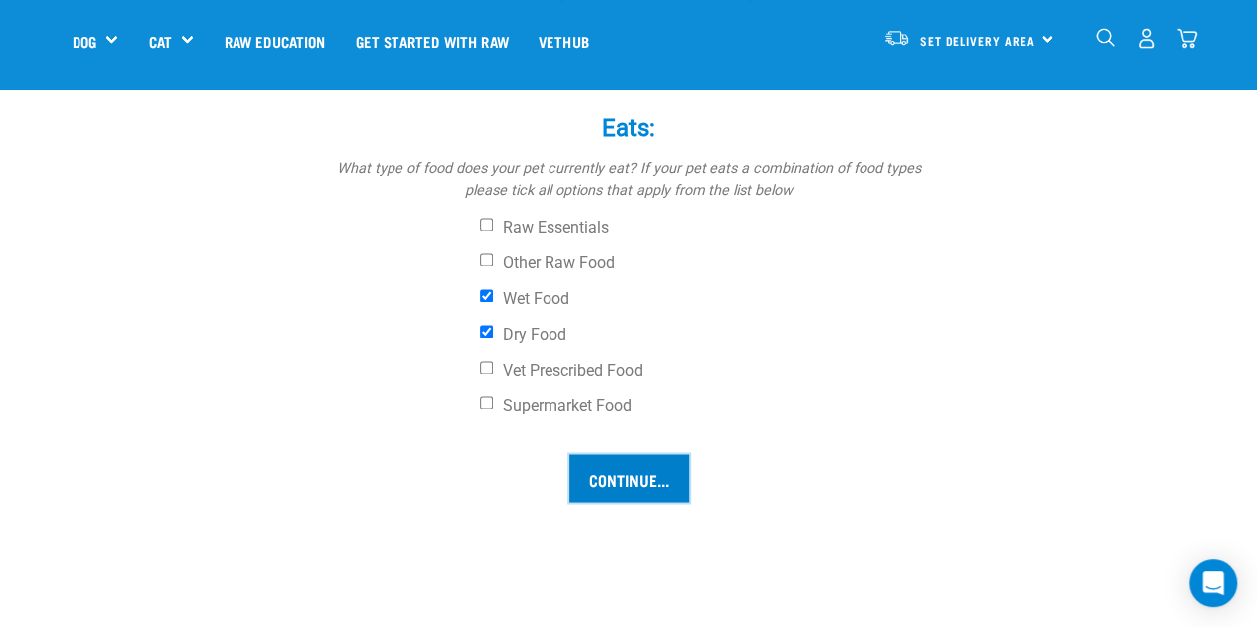
click at [641, 472] on input "Continue..." at bounding box center [628, 478] width 119 height 48
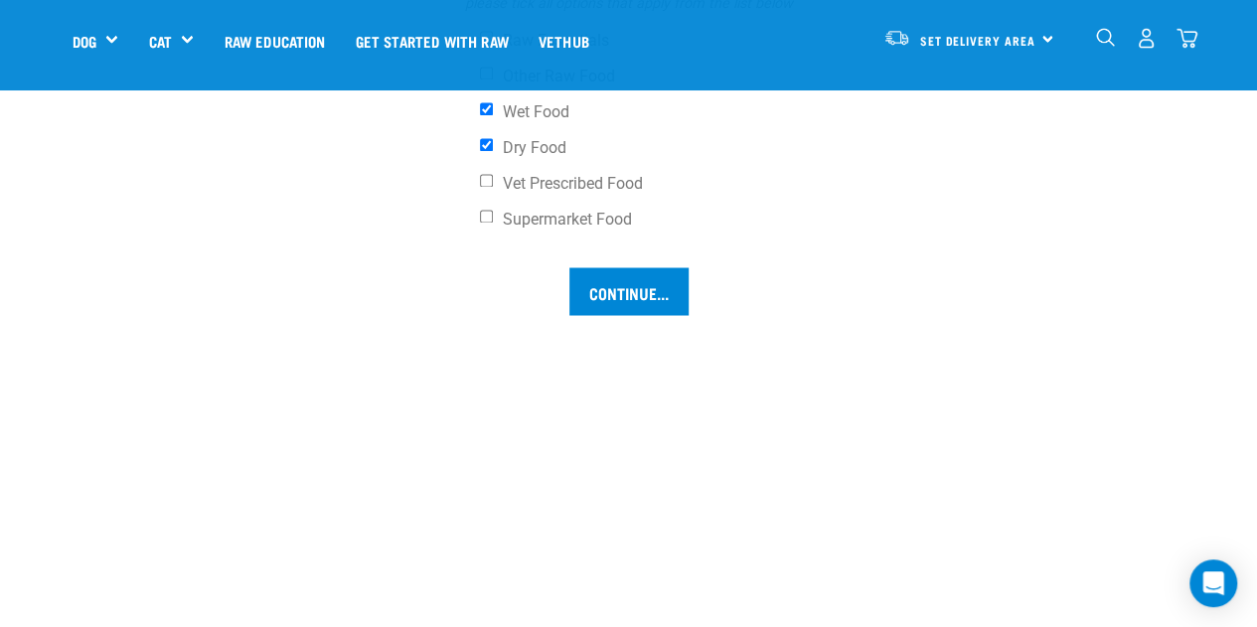
scroll to position [1657, 0]
type input "1.7"
click at [606, 291] on input "Continue..." at bounding box center [628, 290] width 119 height 48
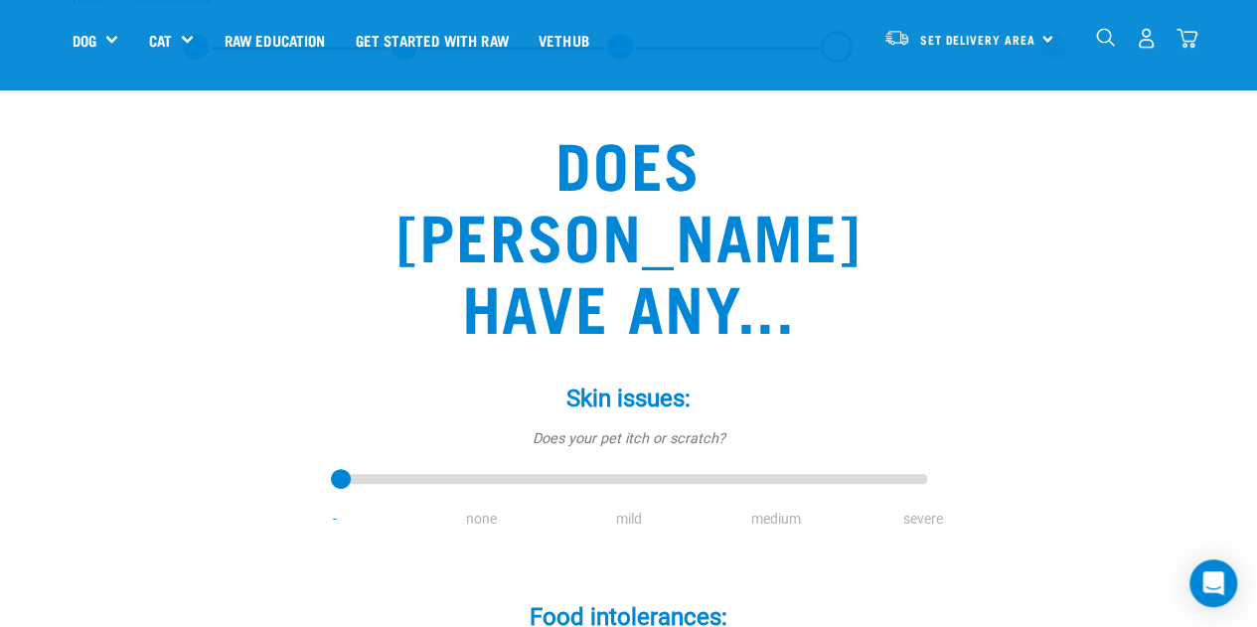
scroll to position [83, 0]
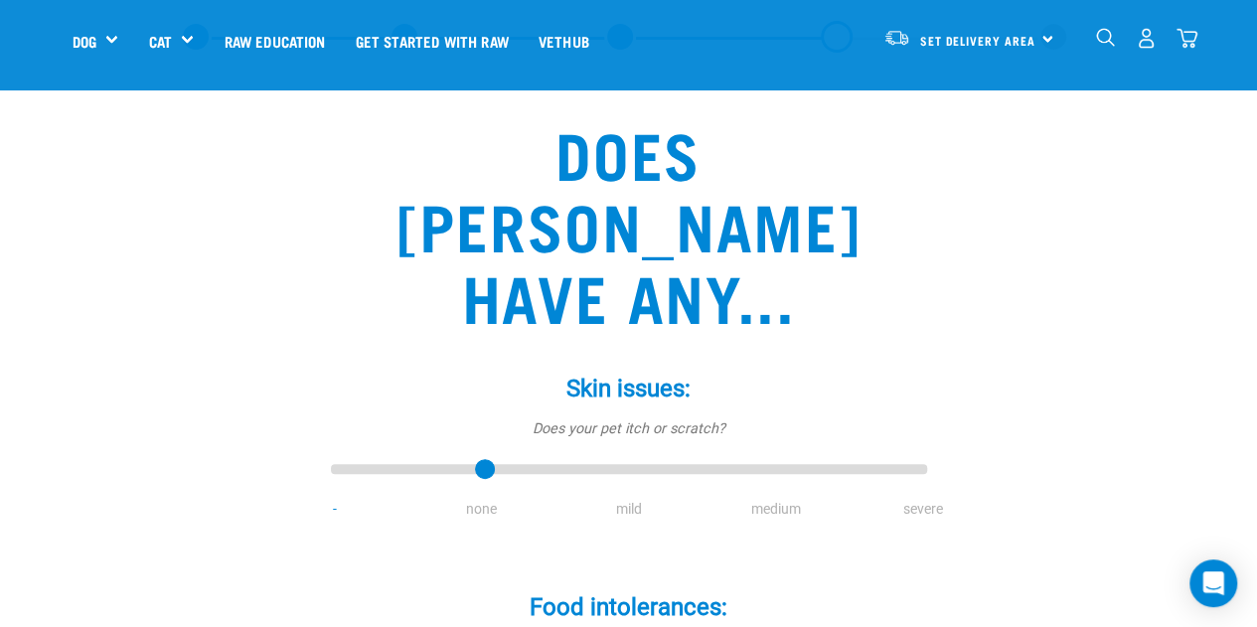
type input "1"
click at [477, 456] on input "range" at bounding box center [629, 470] width 596 height 28
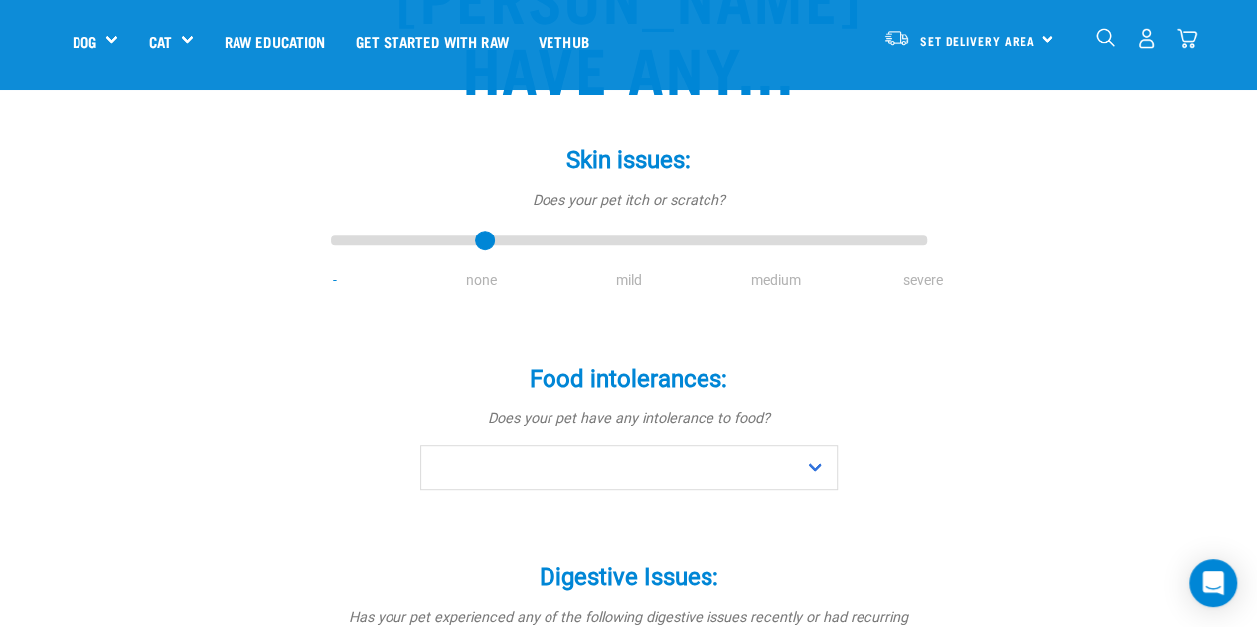
scroll to position [314, 0]
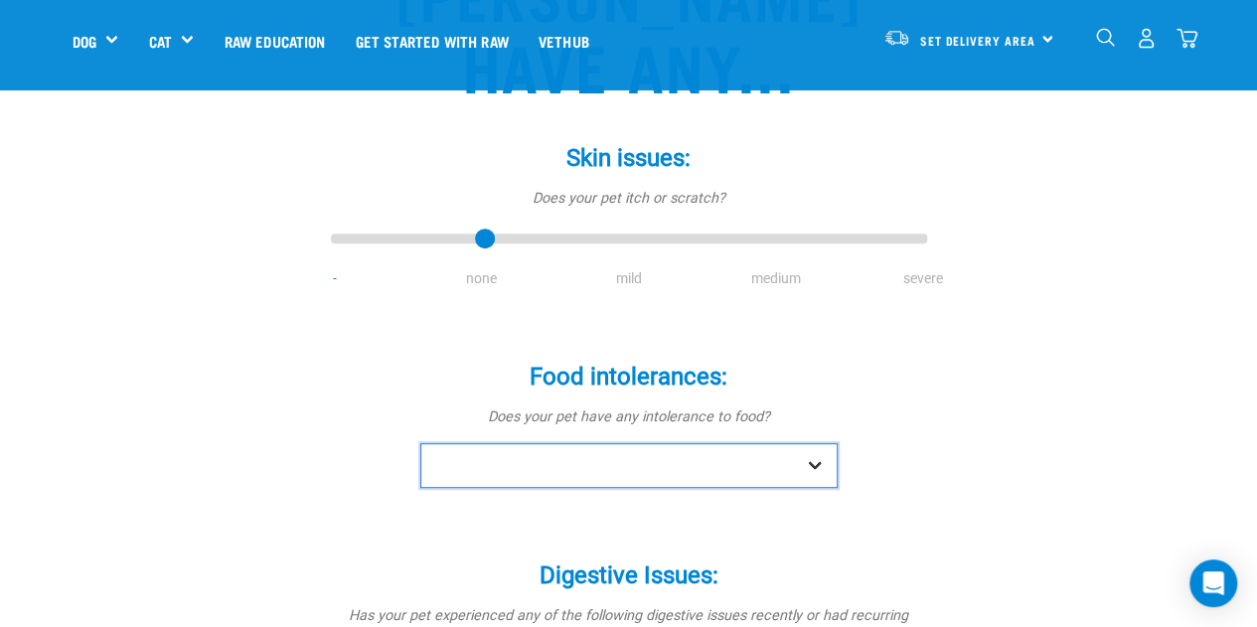
click at [818, 443] on select "No Yes" at bounding box center [628, 465] width 417 height 45
select select "no"
click at [420, 443] on select "No Yes" at bounding box center [628, 465] width 417 height 45
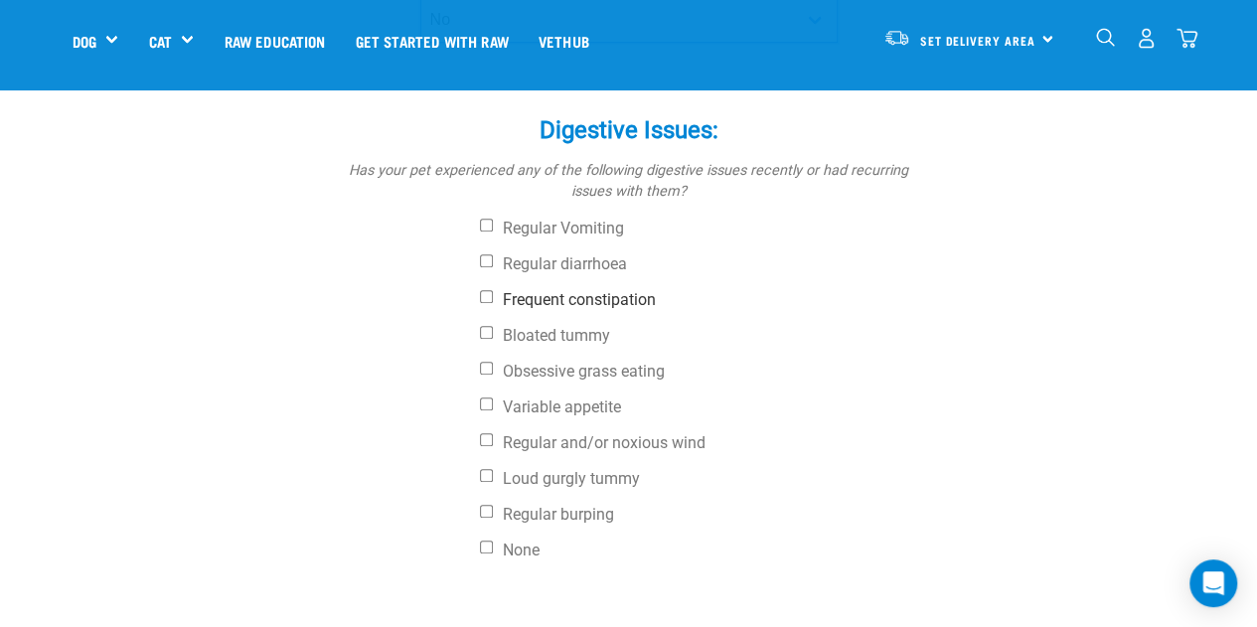
scroll to position [760, 0]
click at [483, 539] on input "None" at bounding box center [486, 545] width 13 height 13
checkbox input "true"
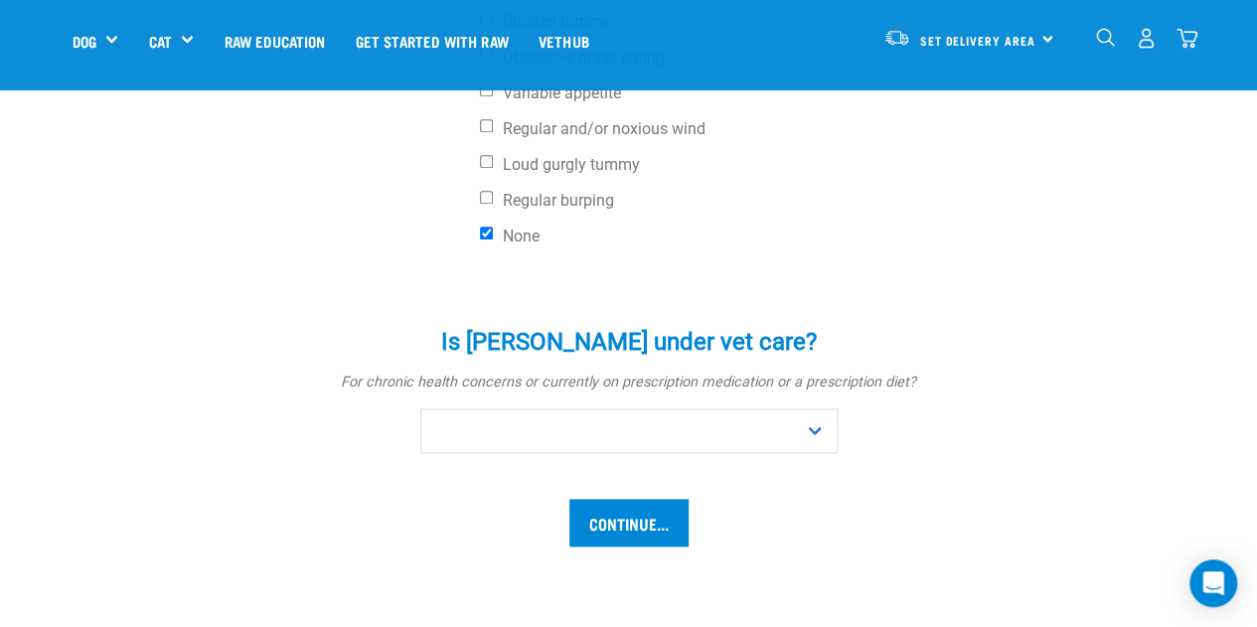
scroll to position [1077, 0]
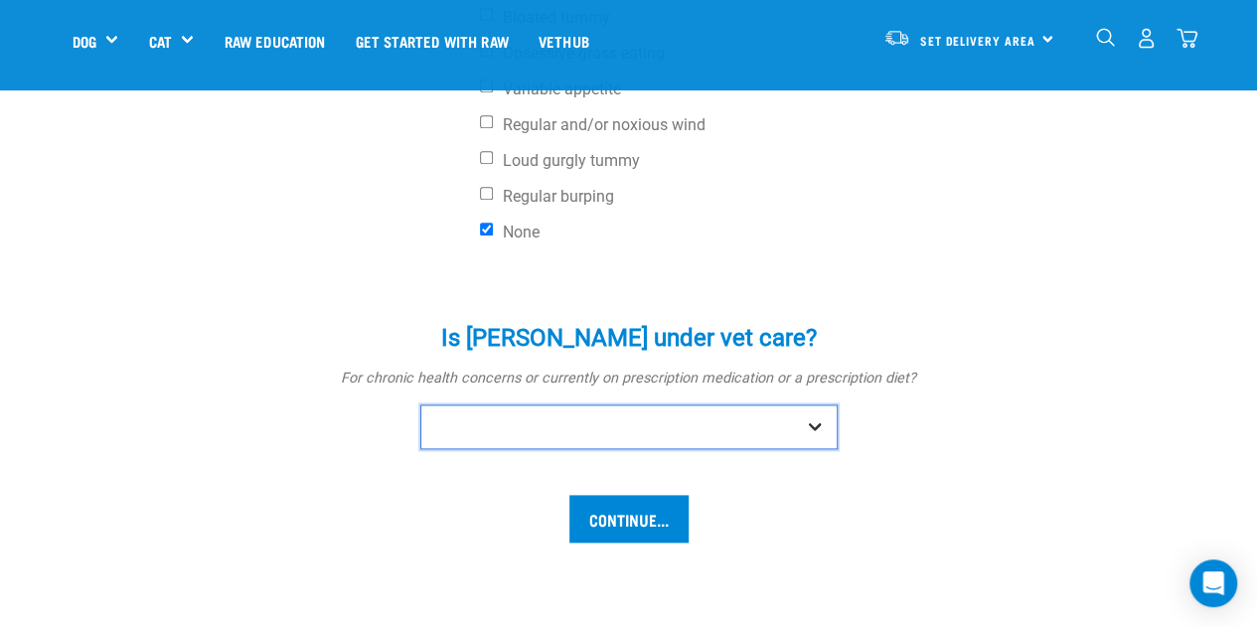
click at [815, 404] on select "No Yes" at bounding box center [628, 426] width 417 height 45
click at [420, 404] on select "No Yes" at bounding box center [628, 426] width 417 height 45
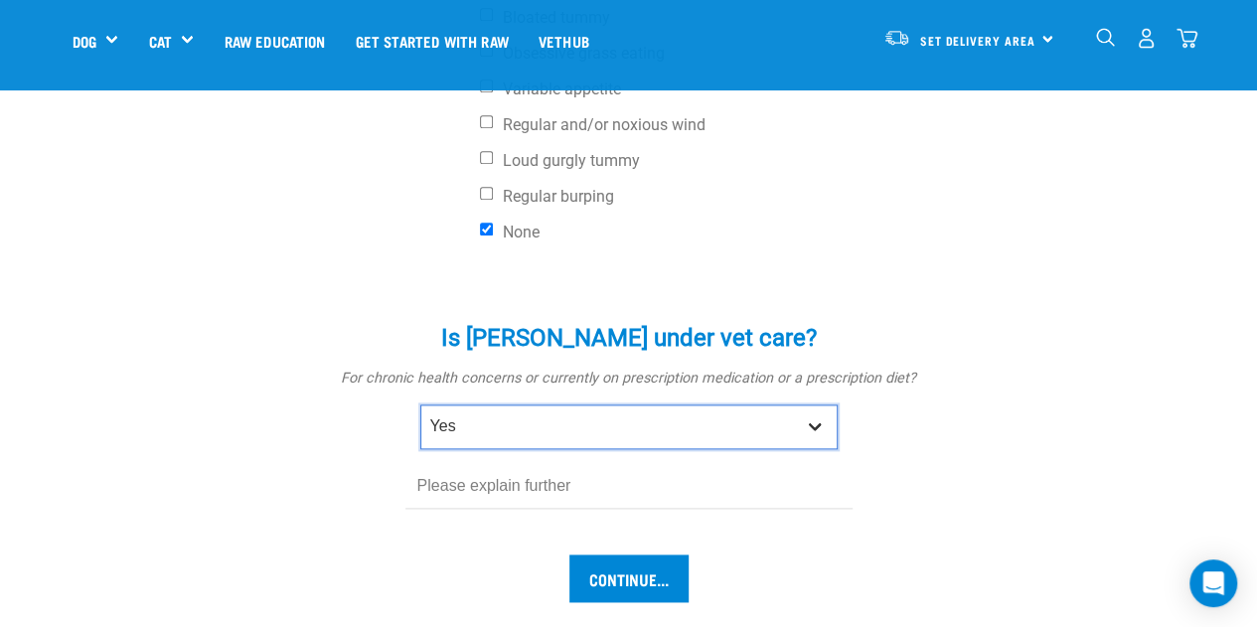
click at [817, 404] on select "No Yes" at bounding box center [628, 426] width 417 height 45
select select "no"
click at [420, 404] on select "No Yes" at bounding box center [628, 426] width 417 height 45
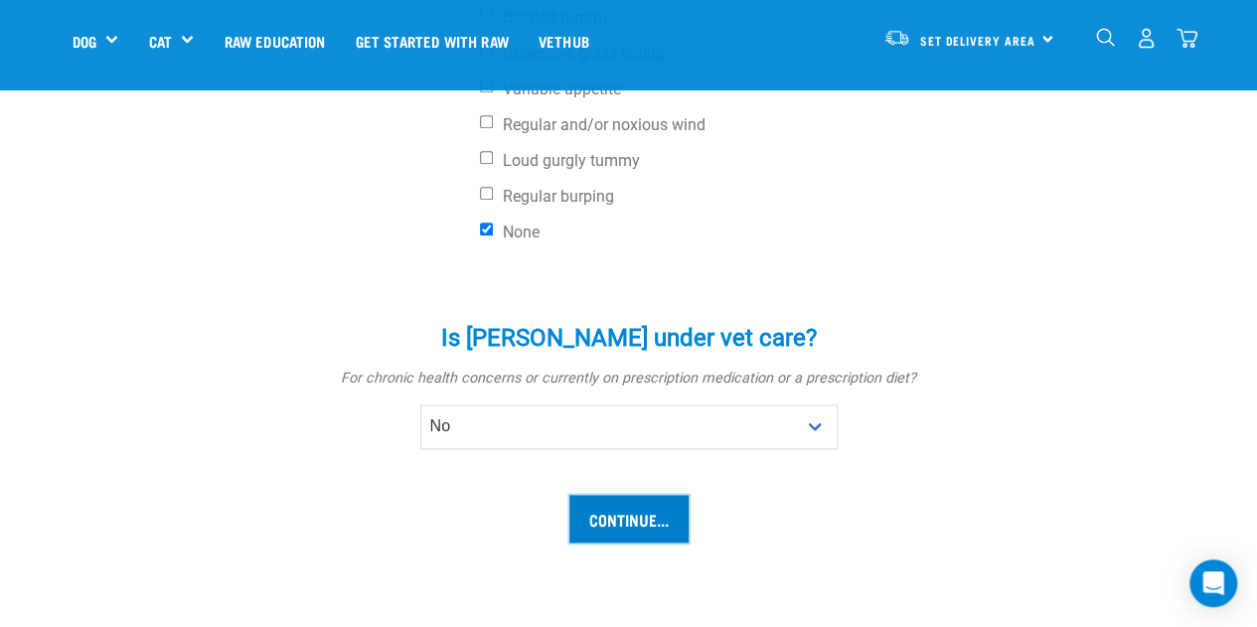
click at [602, 495] on input "Continue..." at bounding box center [628, 519] width 119 height 48
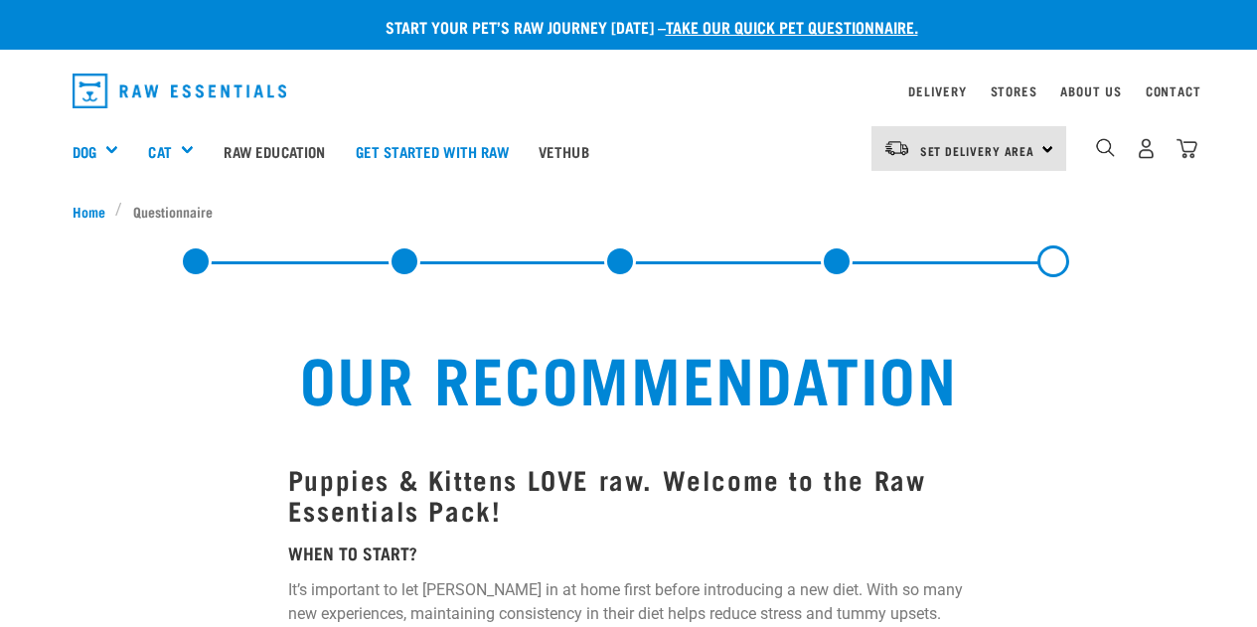
select select "19645"
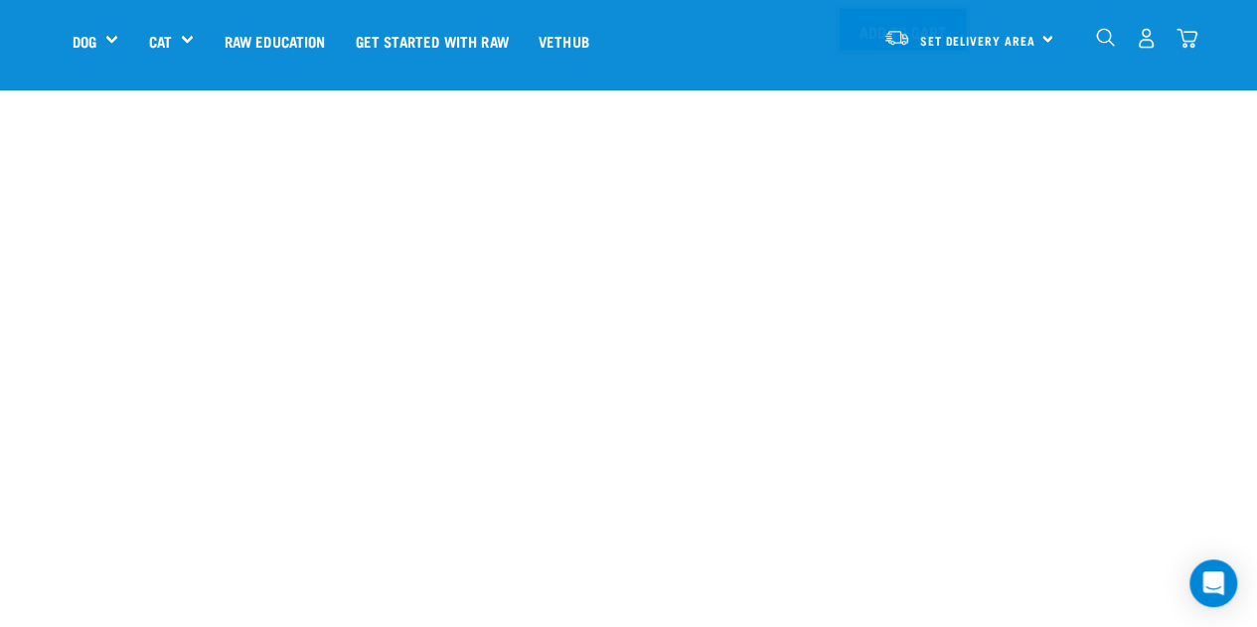
scroll to position [2305, 0]
click at [266, 38] on link "Raw Education" at bounding box center [274, 40] width 131 height 79
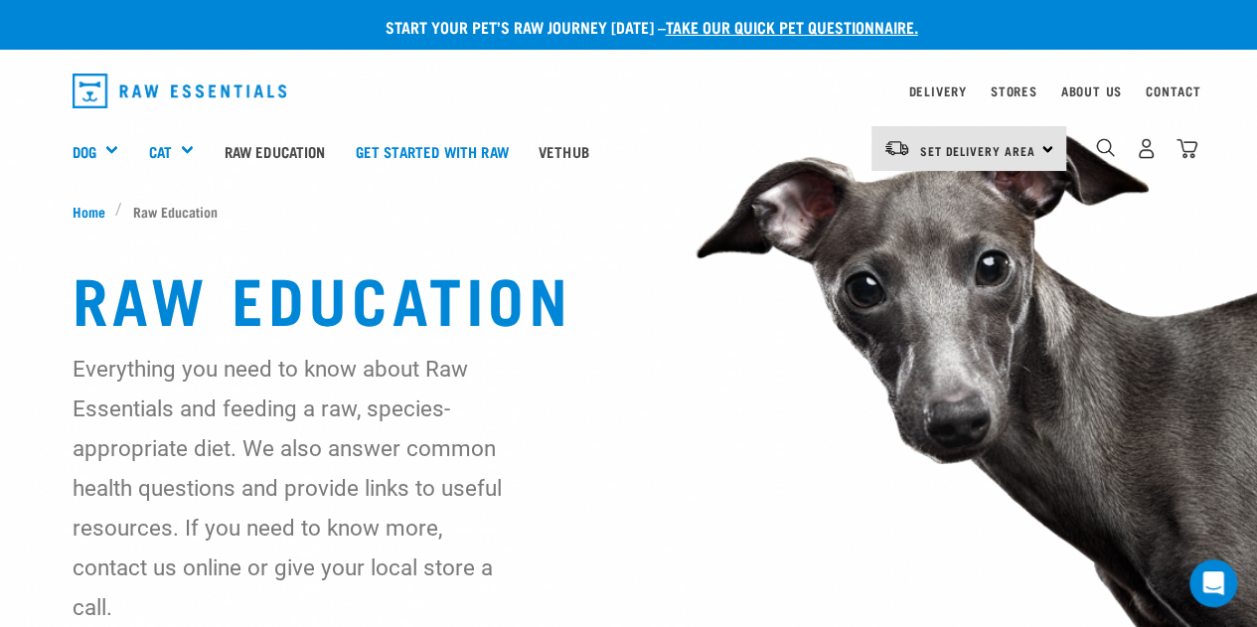
drag, startPoint x: 899, startPoint y: 2, endPoint x: 789, endPoint y: 124, distance: 164.6
click at [789, 124] on div "Dog Shop All Dog Get Started Packs Wildly Good Meal Packs Shop By Category" at bounding box center [635, 150] width 1124 height 79
drag, startPoint x: 1160, startPoint y: 7, endPoint x: 631, endPoint y: 225, distance: 572.8
click at [631, 225] on img at bounding box center [628, 377] width 1257 height 754
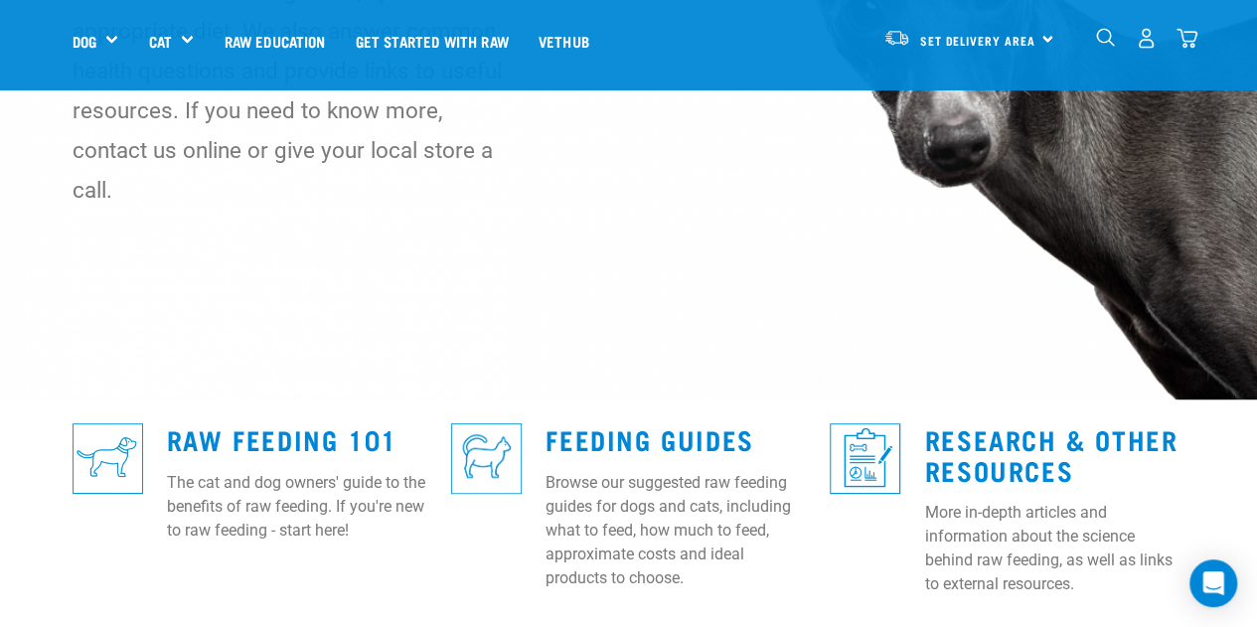
scroll to position [278, 0]
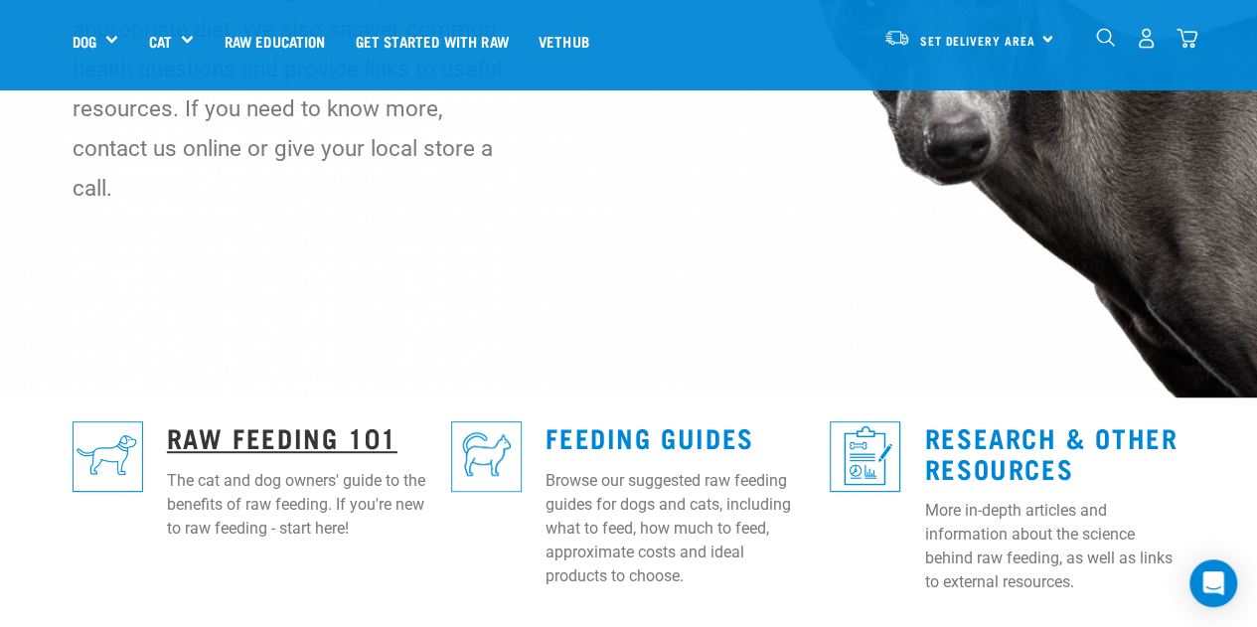
click at [188, 429] on link "Raw Feeding 101" at bounding box center [282, 436] width 230 height 15
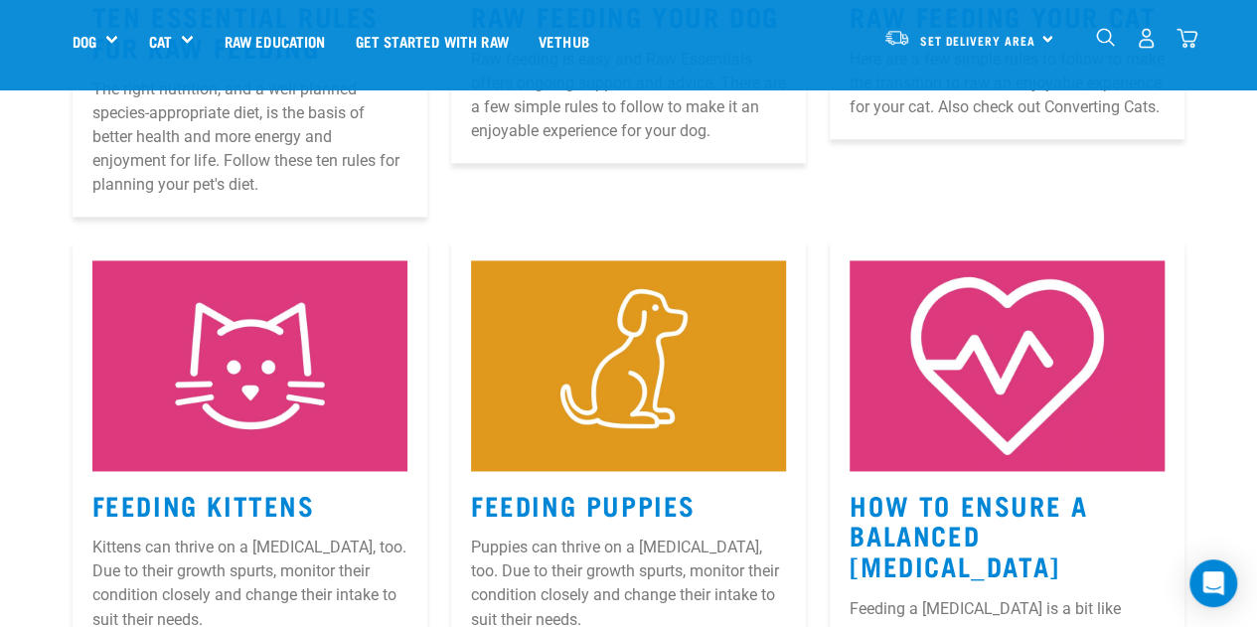
scroll to position [1303, 0]
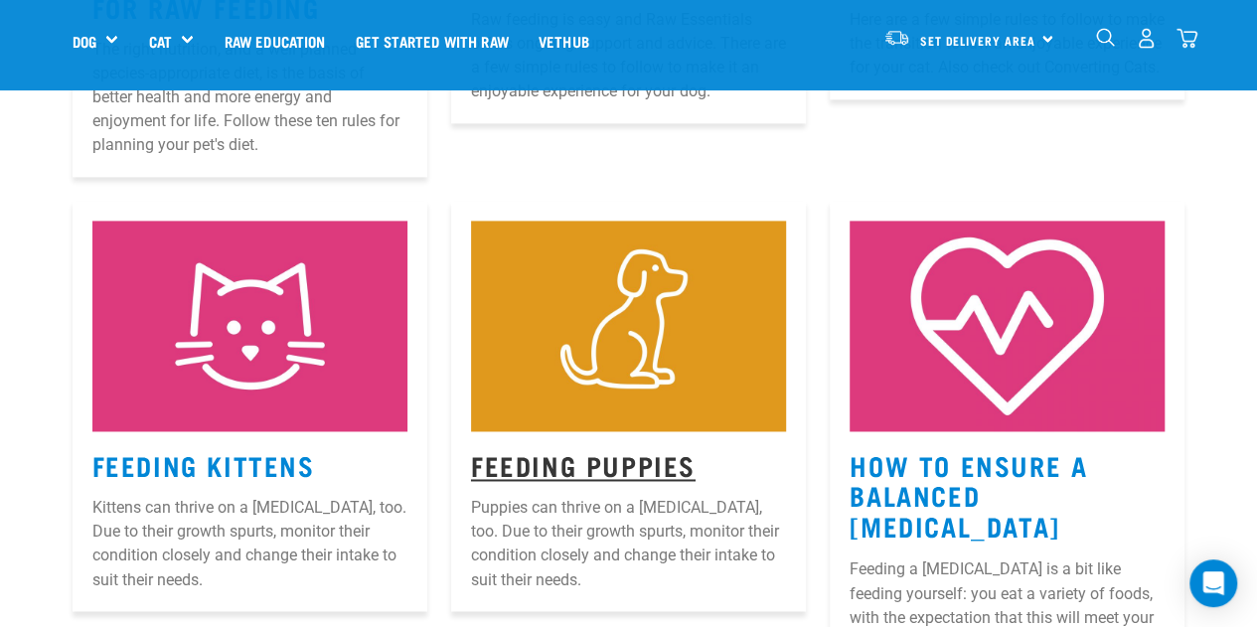
click at [546, 457] on link "Feeding Puppies" at bounding box center [583, 464] width 224 height 15
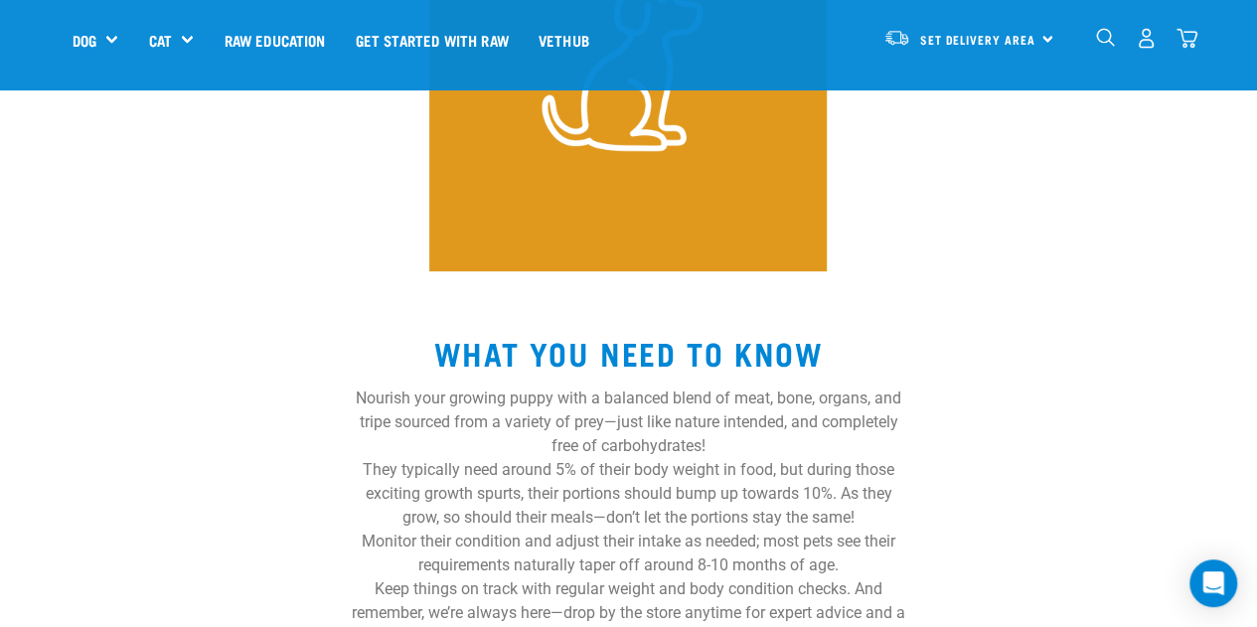
scroll to position [397, 0]
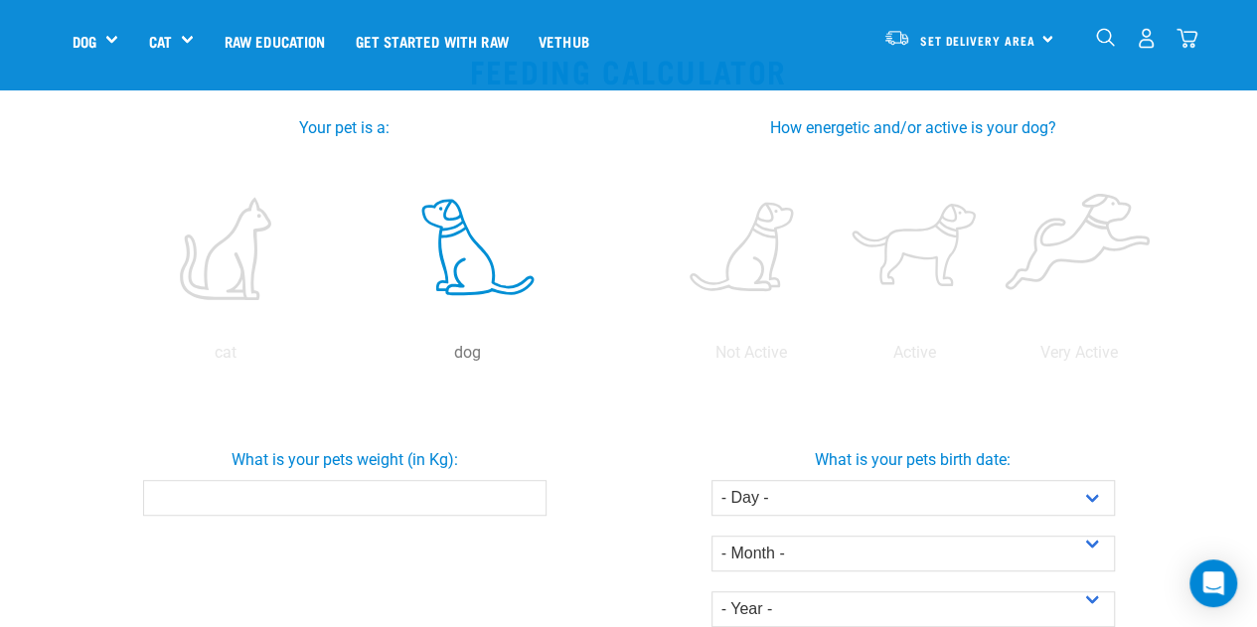
scroll to position [359, 0]
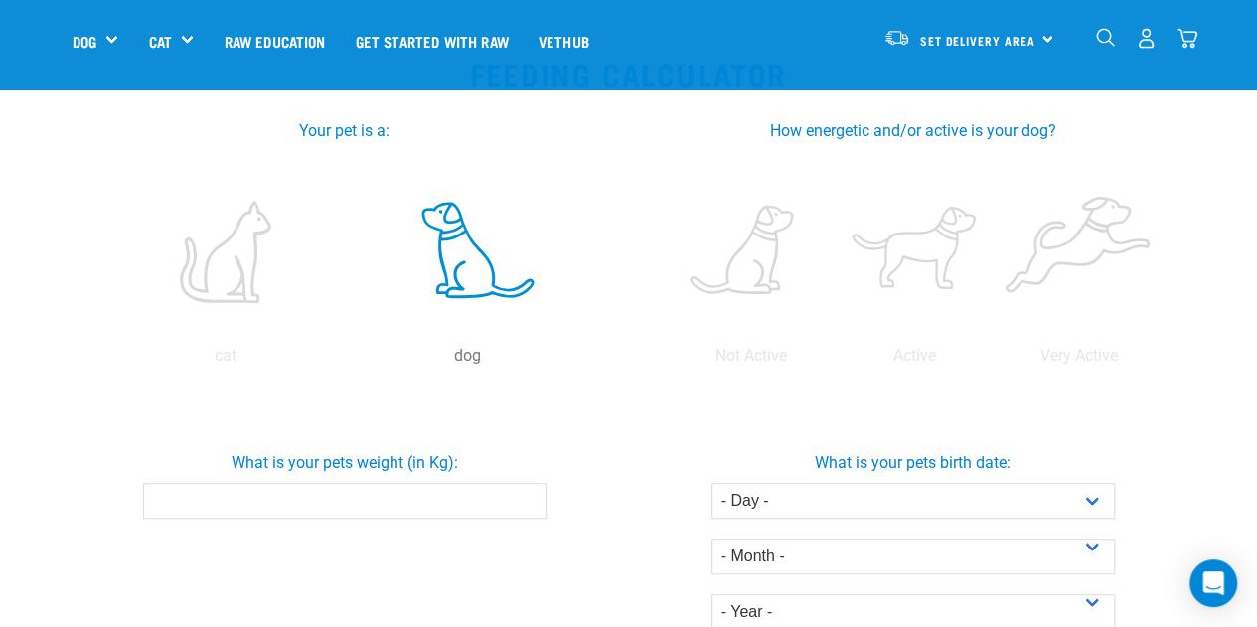
click at [304, 494] on input "What is your pets weight (in Kg):" at bounding box center [344, 501] width 403 height 36
type input "1.7"
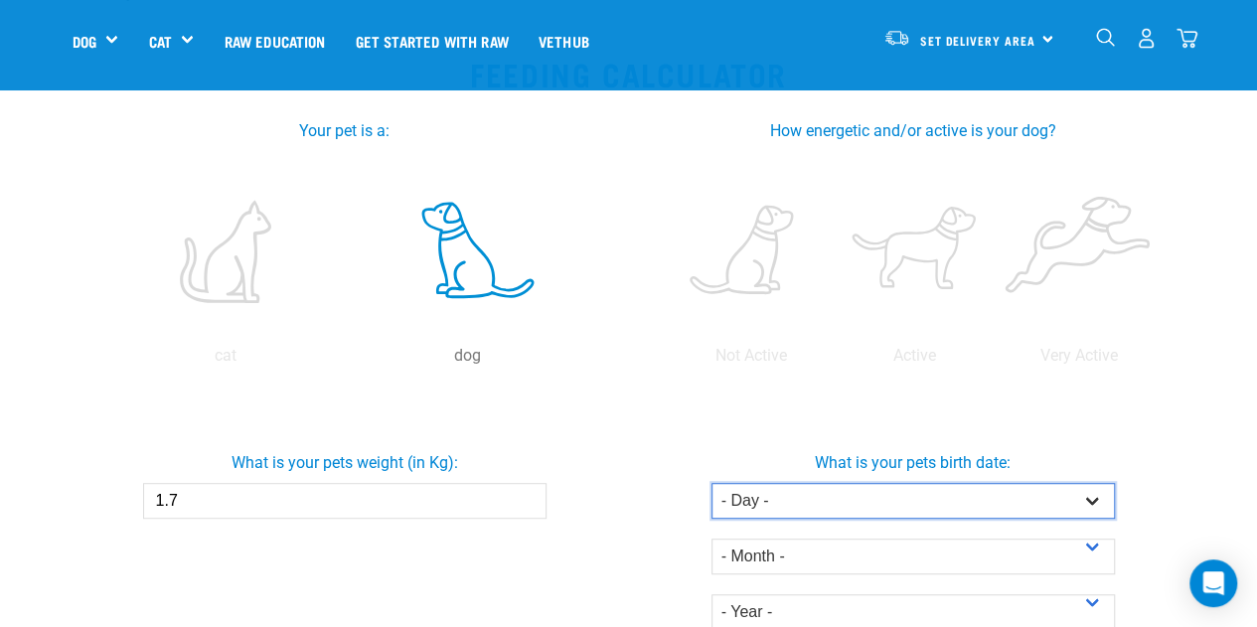
click at [1104, 506] on select "- Day - 1 2 3 4 5 6 7 8 9 10 11 12 13 14 15 16 17 18 19 20 21 22 23 24 25 26 27" at bounding box center [912, 501] width 403 height 36
select select "9"
click at [711, 483] on select "- Day - 1 2 3 4 5 6 7 8 9 10 11 12 13 14 15 16 17 18 19 20 21 22 23 24 25 26 27" at bounding box center [912, 501] width 403 height 36
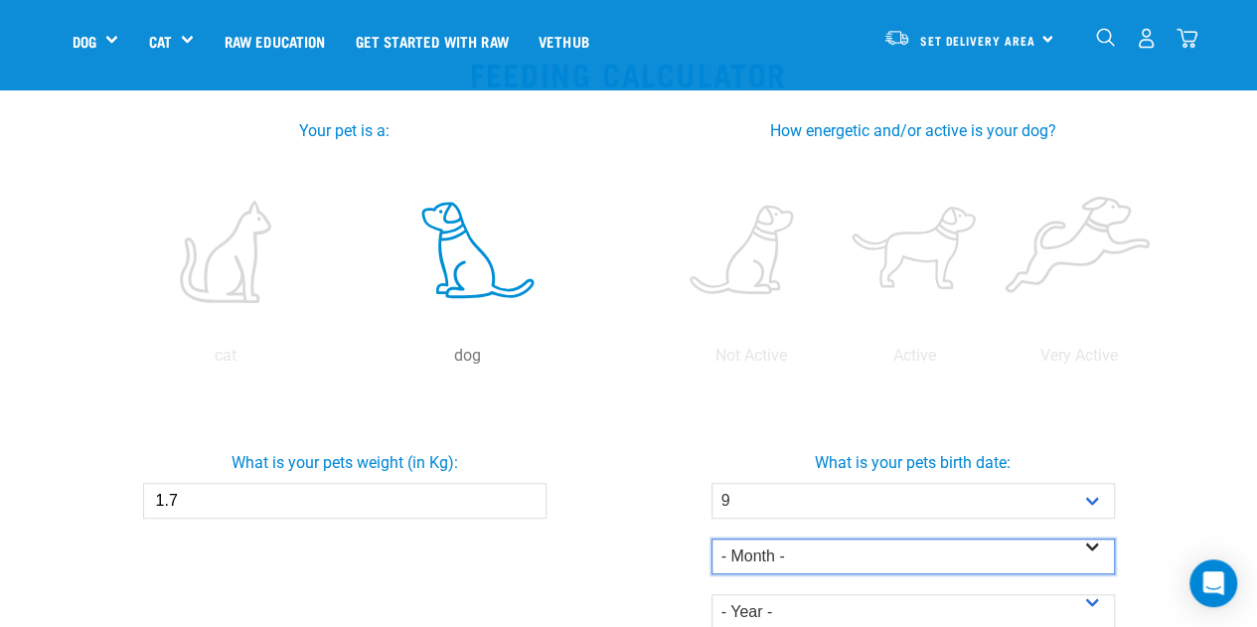
click at [1098, 550] on select "- Month - January February March April May June July August September October N…" at bounding box center [912, 556] width 403 height 36
select select "August"
click at [711, 538] on select "- Month - January February March April May June July August September October N…" at bounding box center [912, 556] width 403 height 36
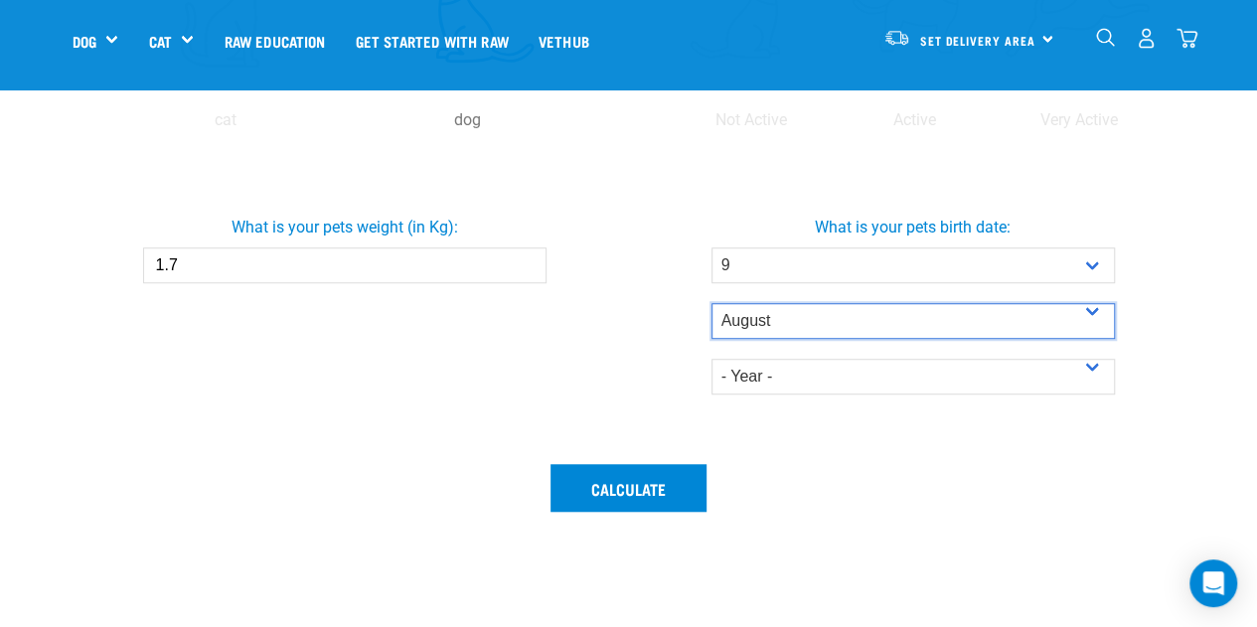
scroll to position [598, 0]
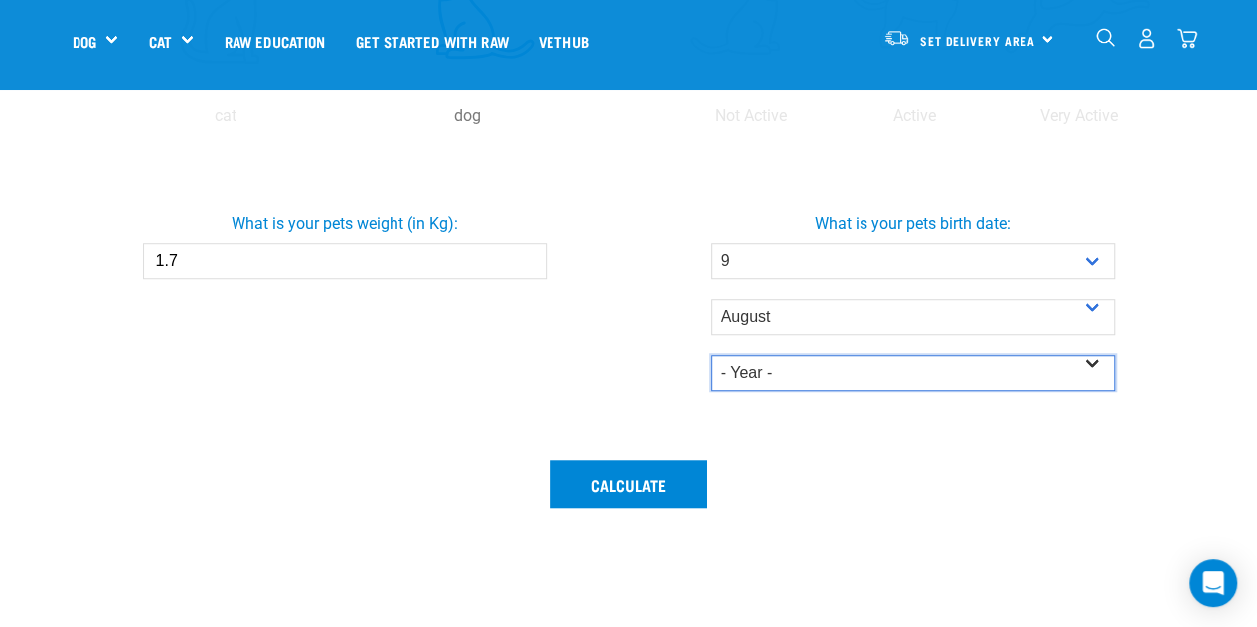
click at [1086, 374] on select "- Year - 2025 2024 2023 2022 2021 2020 2019 2018 2017 2016 2015 2014" at bounding box center [912, 373] width 403 height 36
select select "2025"
click at [711, 355] on select "- Year - 2025 2024 2023 2022 2021 2020 2019 2018 2017 2016 2015 2014" at bounding box center [912, 373] width 403 height 36
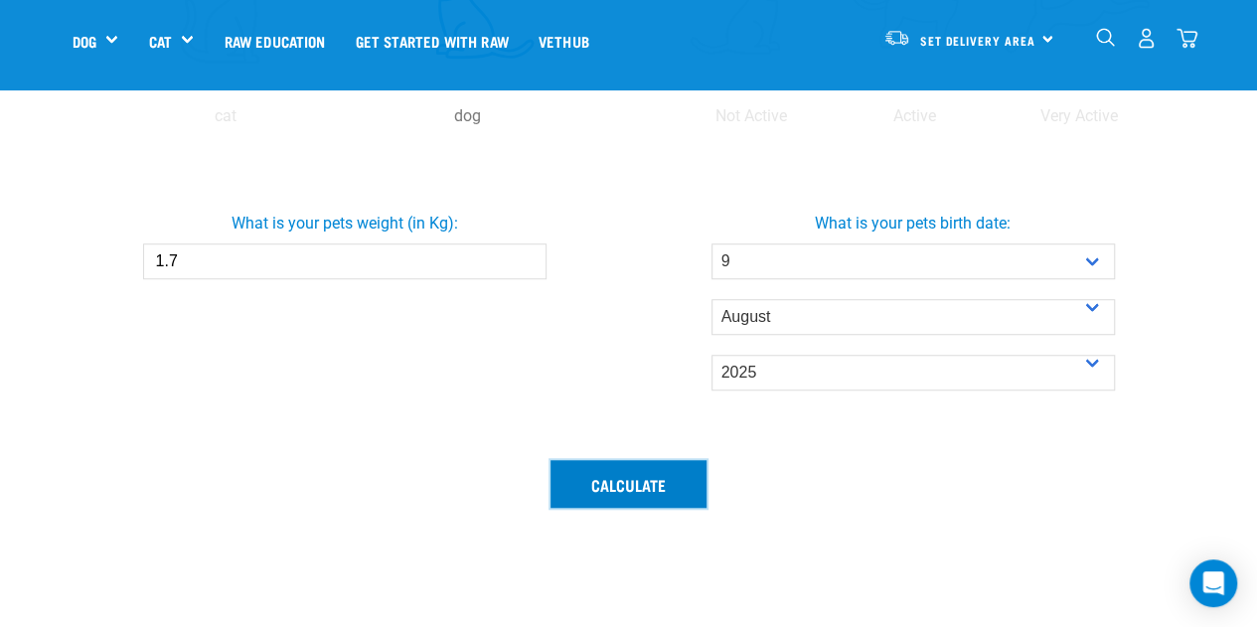
click at [634, 492] on button "Calculate" at bounding box center [628, 484] width 156 height 48
click at [634, 484] on button "Calculate" at bounding box center [628, 484] width 156 height 48
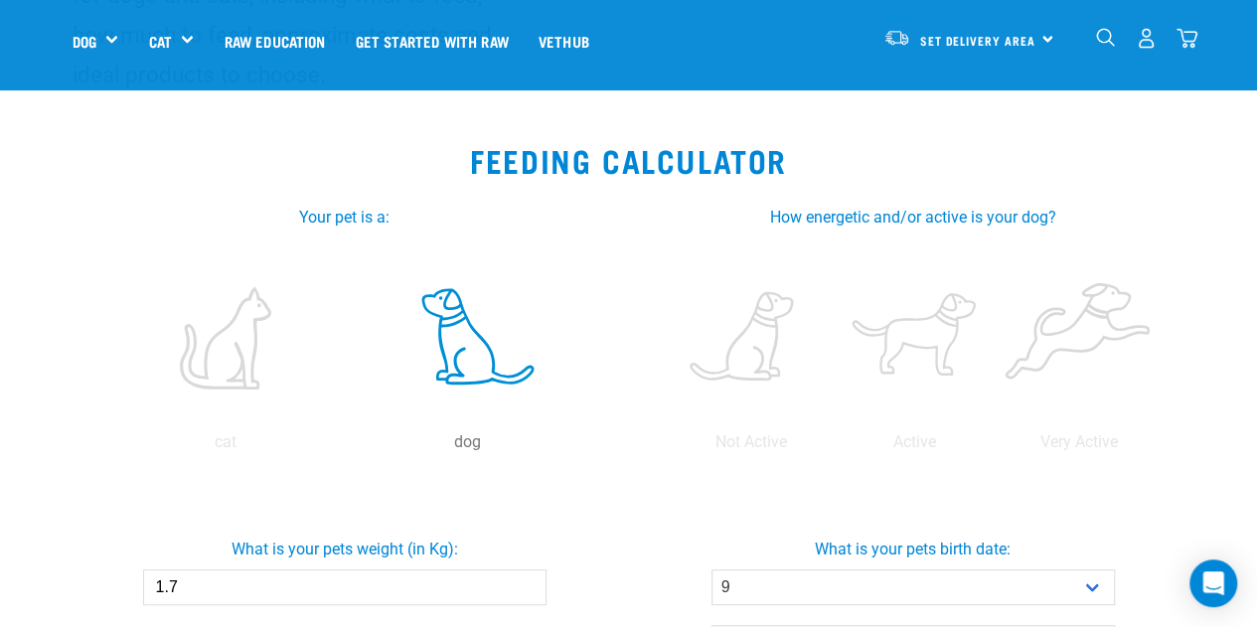
scroll to position [256, 0]
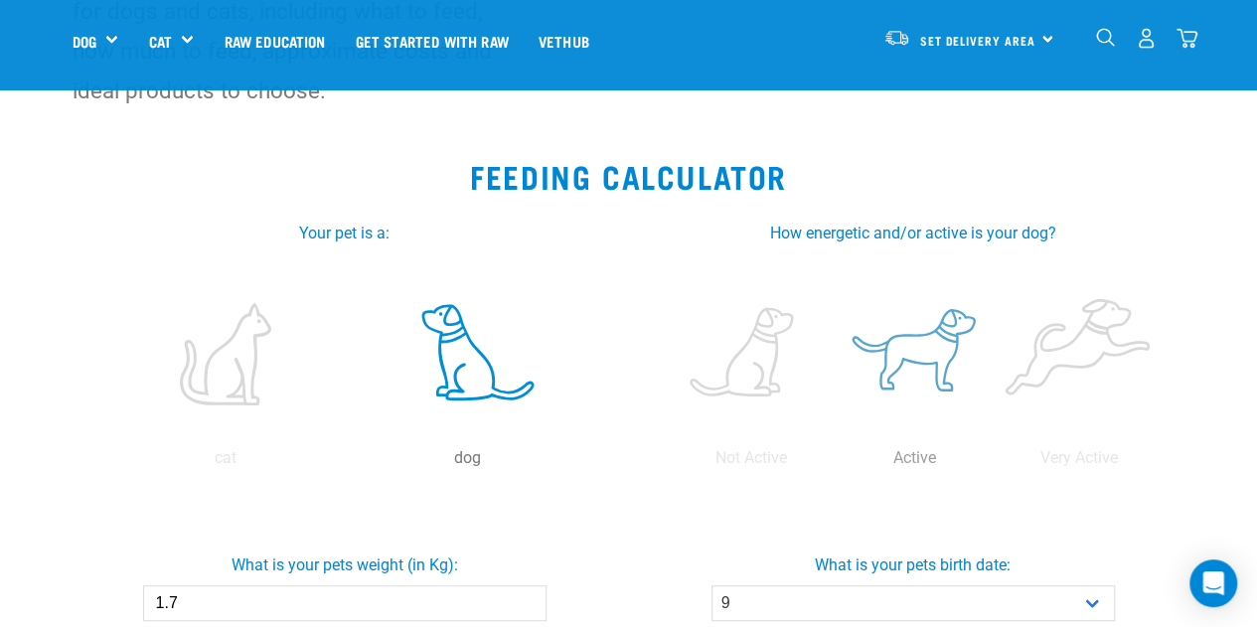
click at [924, 352] on label at bounding box center [914, 353] width 156 height 169
click at [832, 463] on input "radio" at bounding box center [832, 463] width 0 height 0
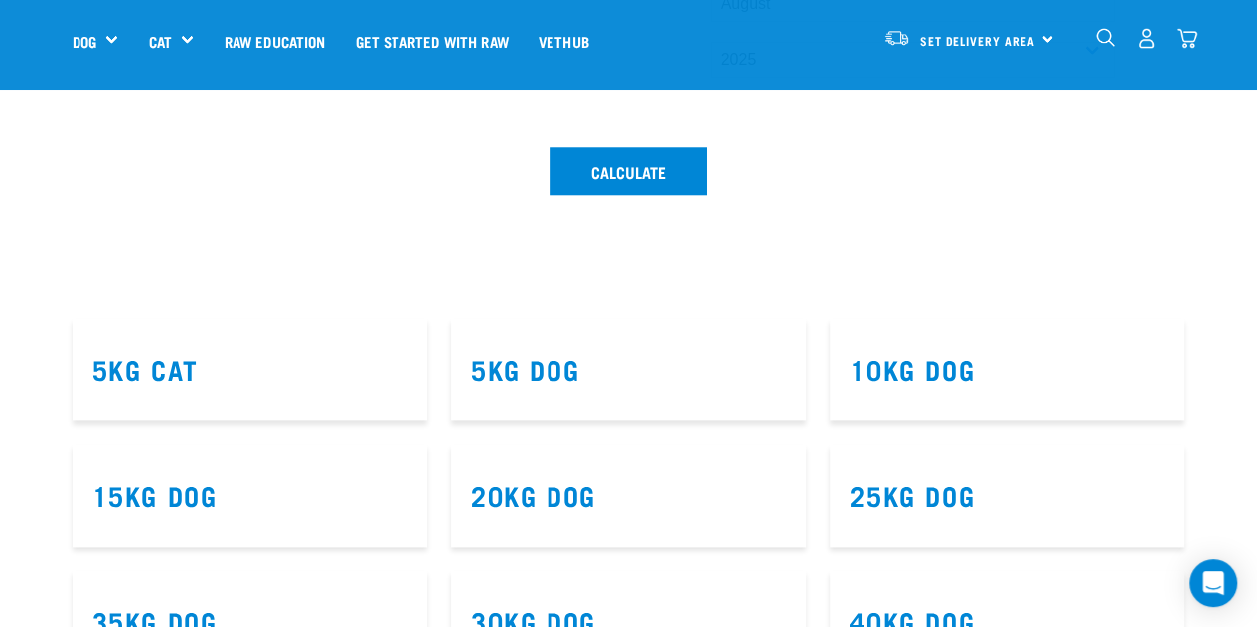
scroll to position [912, 0]
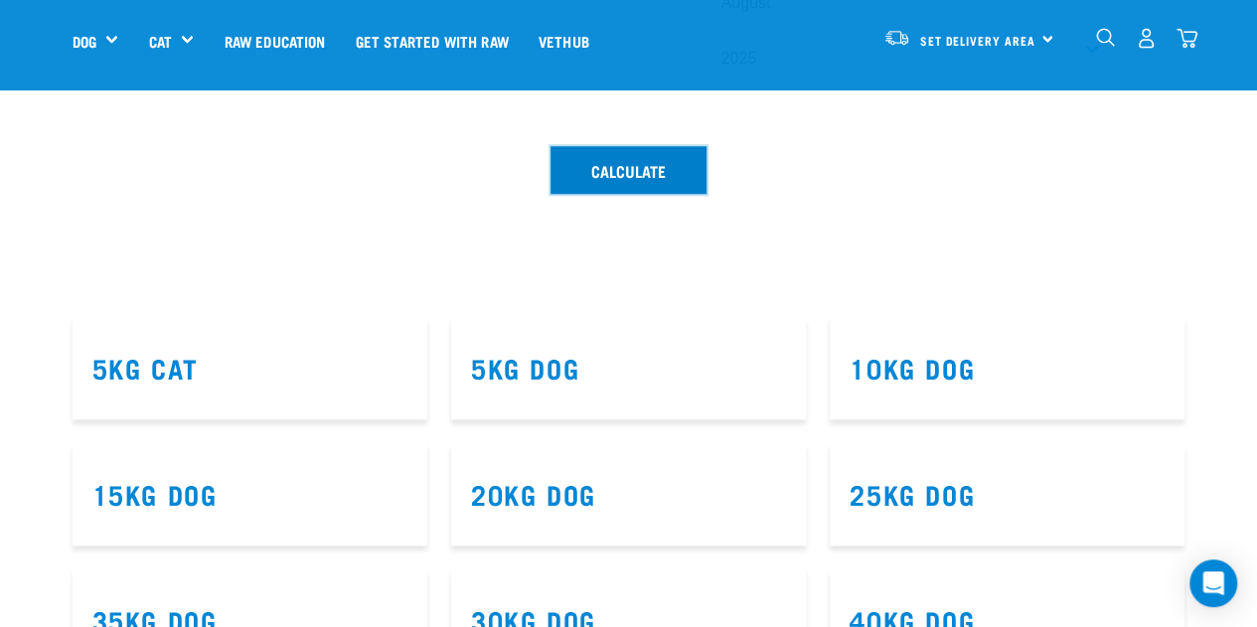
click at [619, 172] on button "Calculate" at bounding box center [628, 170] width 156 height 48
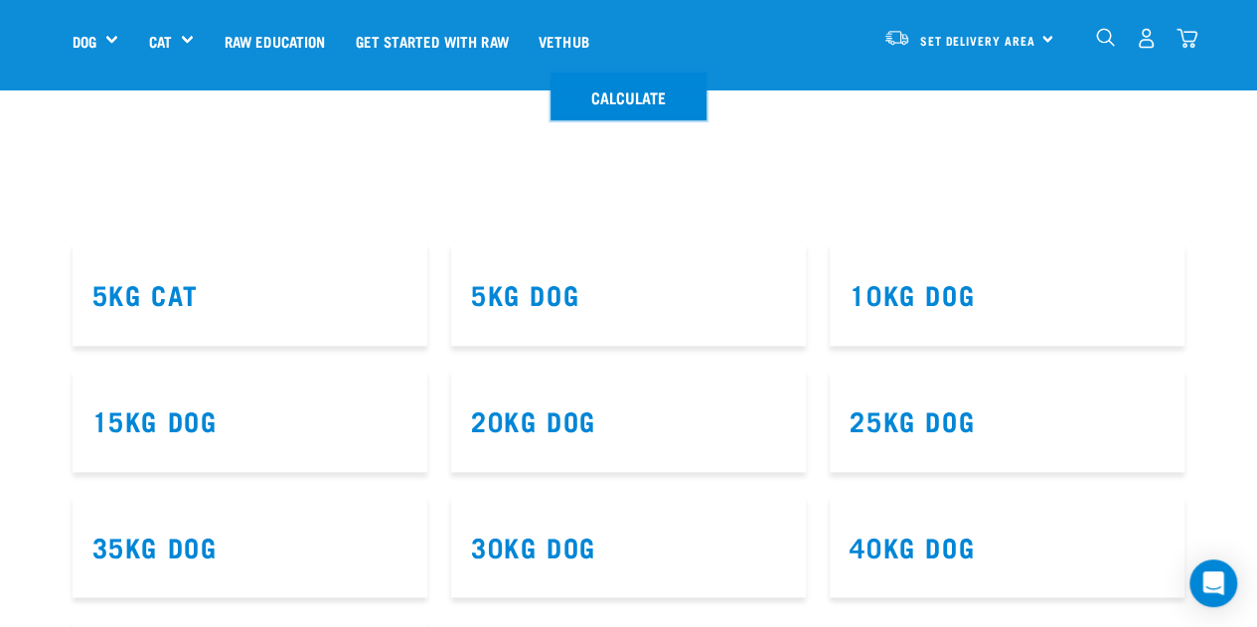
scroll to position [967, 0]
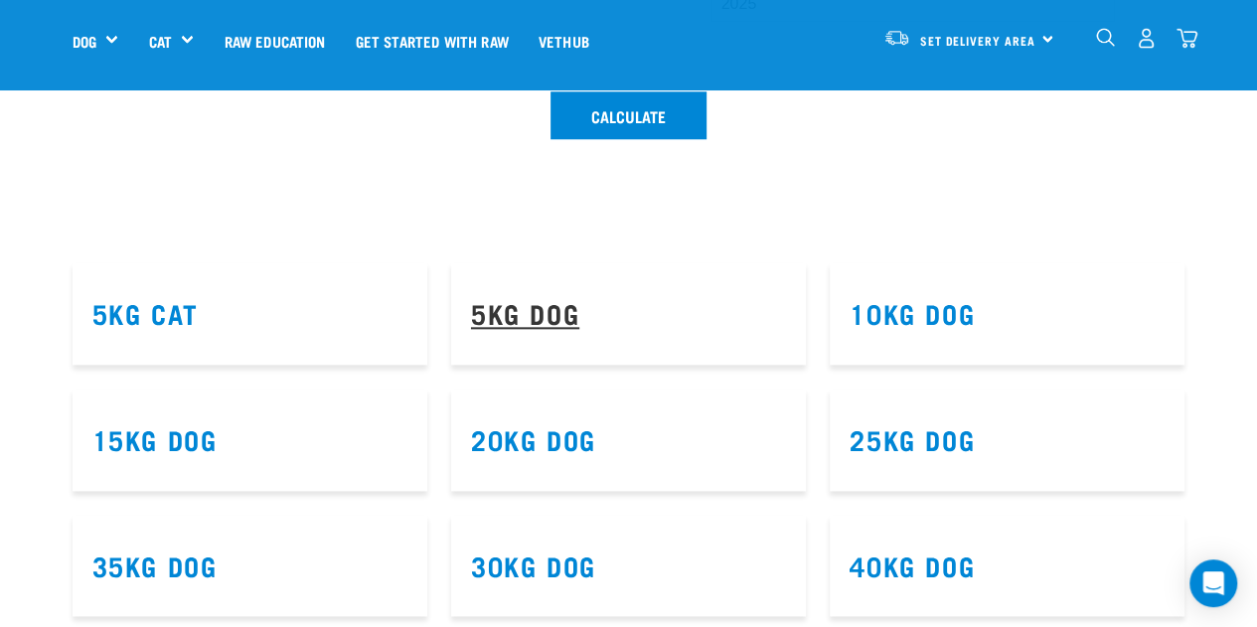
click at [507, 318] on link "5kg Dog" at bounding box center [525, 312] width 108 height 15
